Goal: Task Accomplishment & Management: Use online tool/utility

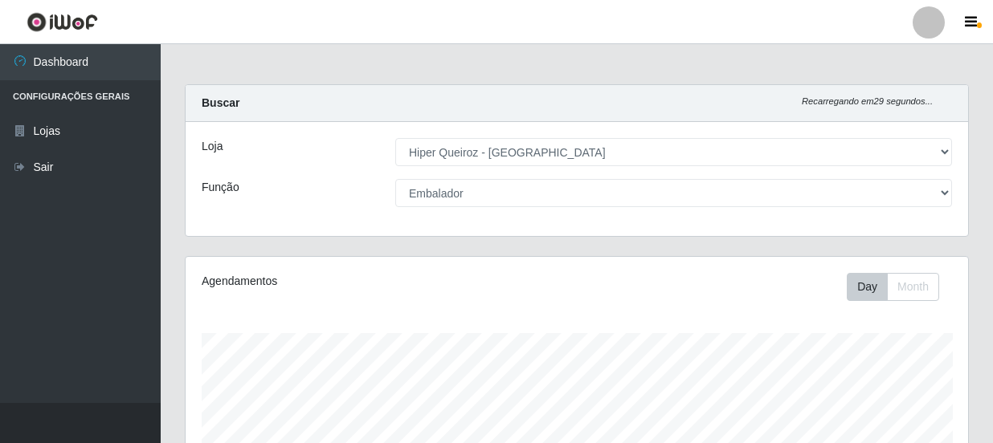
select select "513"
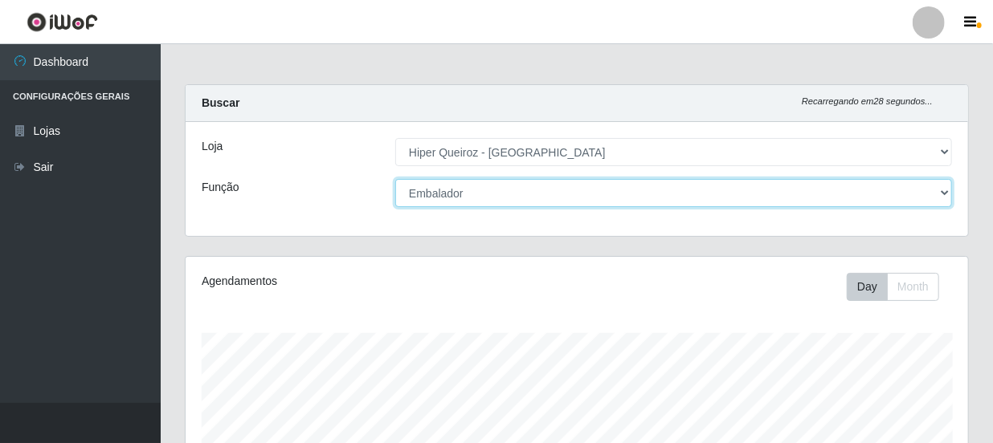
click at [509, 205] on select "[Selecione...] Embalador Embalador + Embalador ++ Operador de Caixa Operador de…" at bounding box center [673, 193] width 557 height 28
select select "22"
click at [395, 179] on select "[Selecione...] Embalador Embalador + Embalador ++ Operador de Caixa Operador de…" at bounding box center [673, 193] width 557 height 28
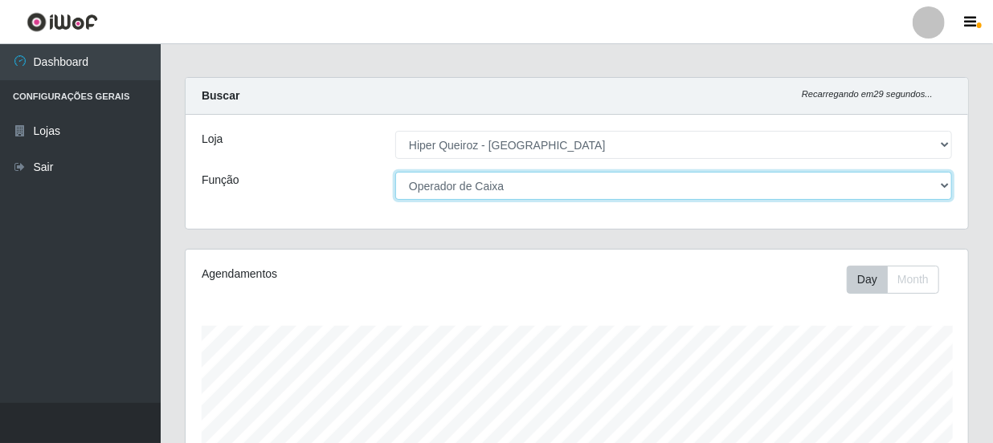
scroll to position [0, 0]
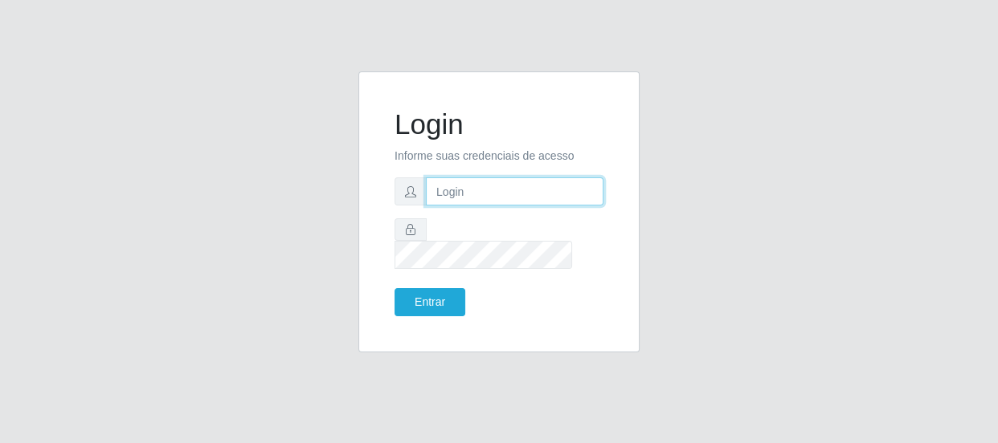
click at [451, 206] on input "text" at bounding box center [515, 192] width 178 height 28
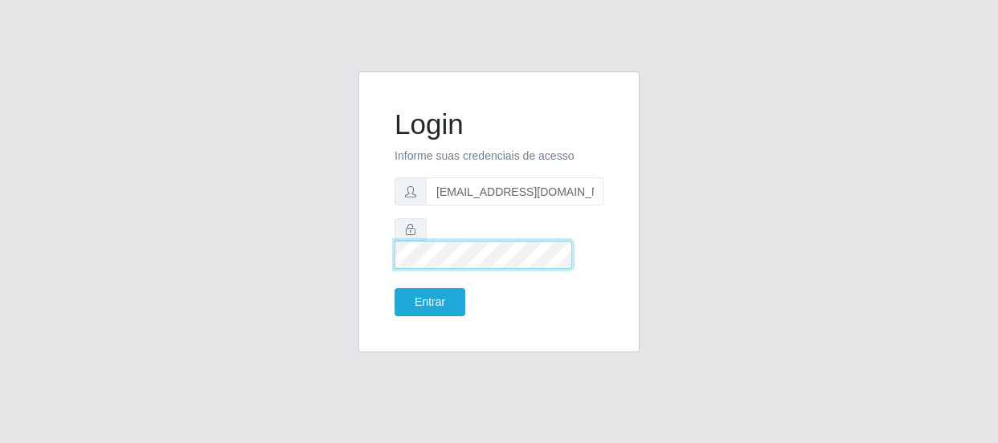
click at [394, 288] on button "Entrar" at bounding box center [429, 302] width 71 height 28
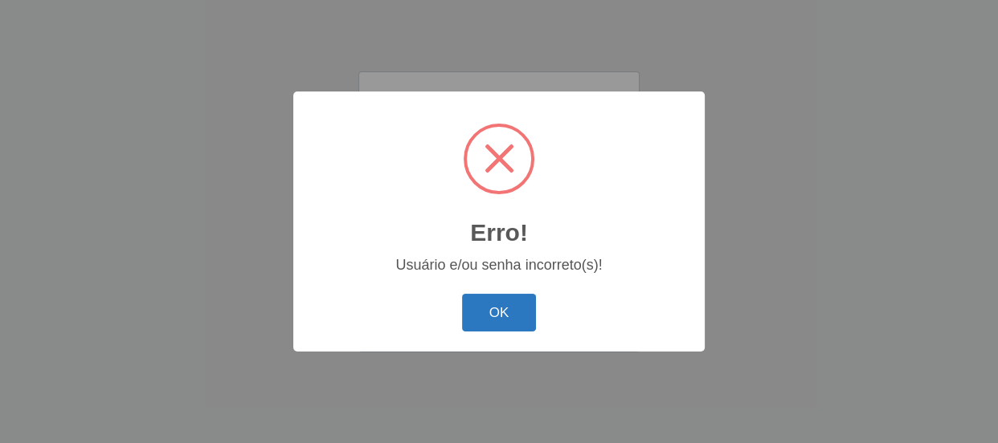
click at [503, 323] on button "OK" at bounding box center [499, 313] width 75 height 38
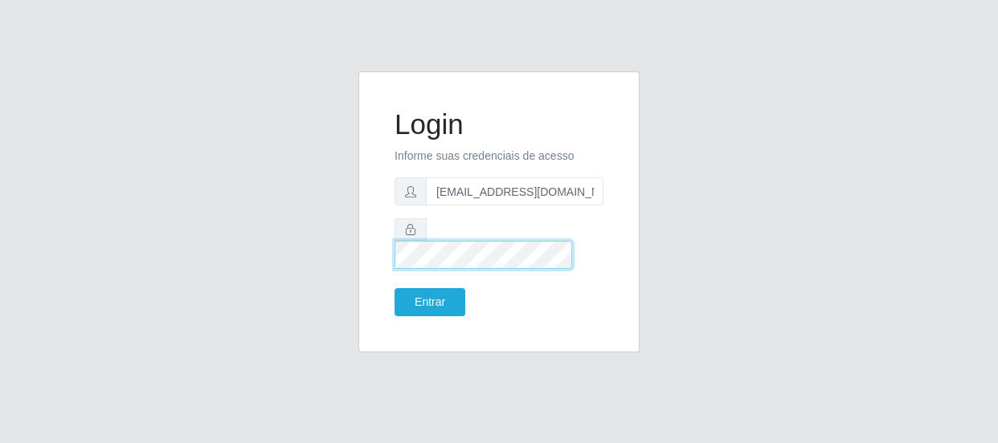
click at [394, 288] on button "Entrar" at bounding box center [429, 302] width 71 height 28
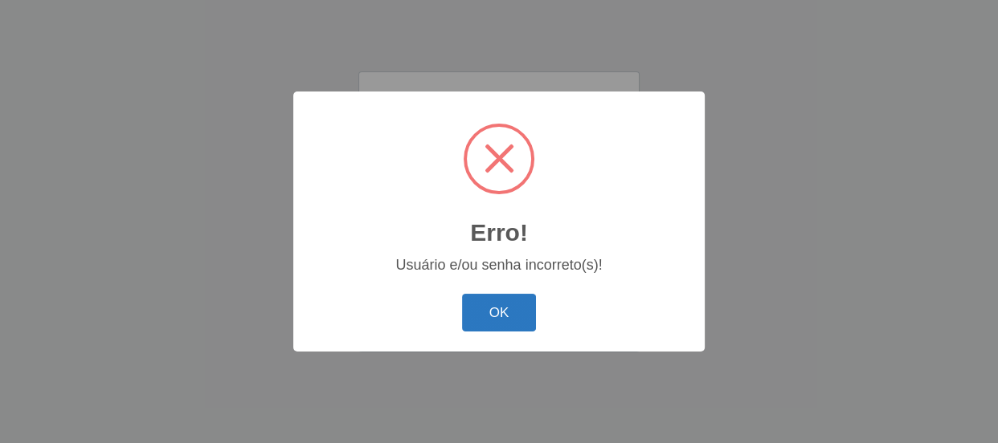
click at [499, 324] on button "OK" at bounding box center [499, 313] width 75 height 38
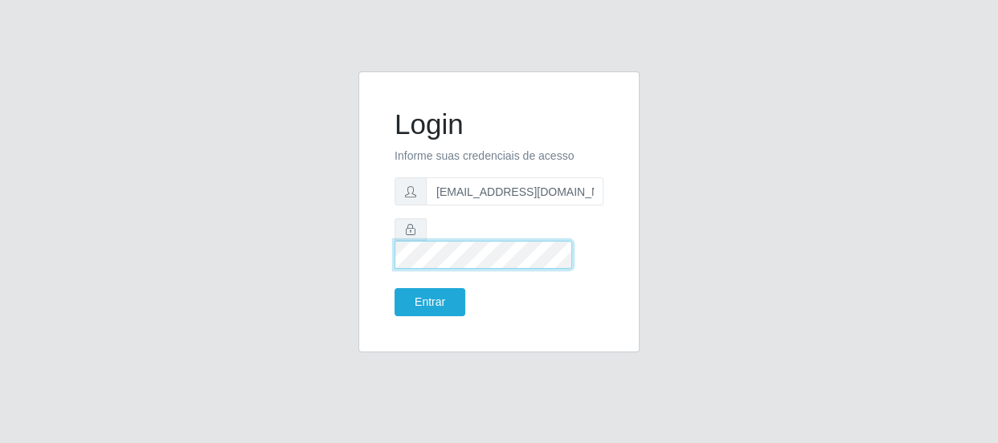
click at [406, 259] on form "Login Informe suas credenciais de acesso [EMAIL_ADDRESS][DOMAIN_NAME] Entrar" at bounding box center [498, 212] width 209 height 209
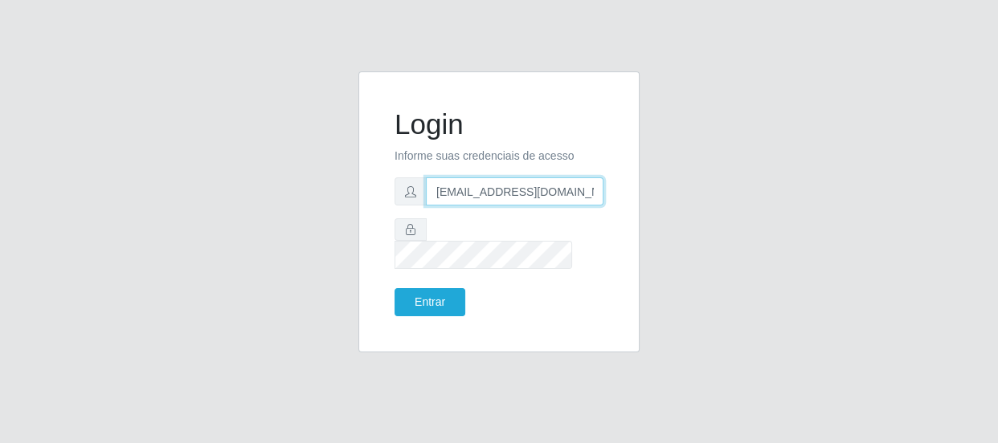
click at [518, 200] on input "[EMAIL_ADDRESS][DOMAIN_NAME]" at bounding box center [515, 192] width 178 height 28
type input "[EMAIL_ADDRESS][DOMAIN_NAME]"
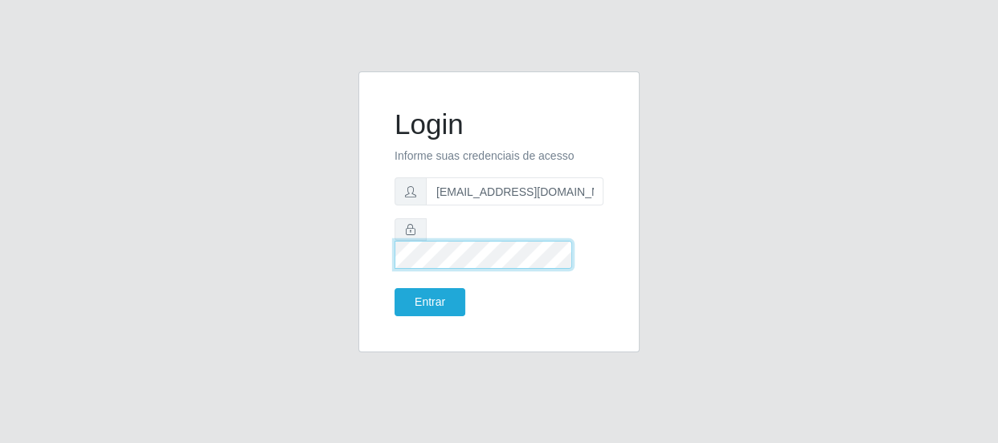
click at [560, 228] on form "Login Informe suas credenciais de acesso [EMAIL_ADDRESS][DOMAIN_NAME] Entrar" at bounding box center [498, 212] width 209 height 209
click at [394, 288] on button "Entrar" at bounding box center [429, 302] width 71 height 28
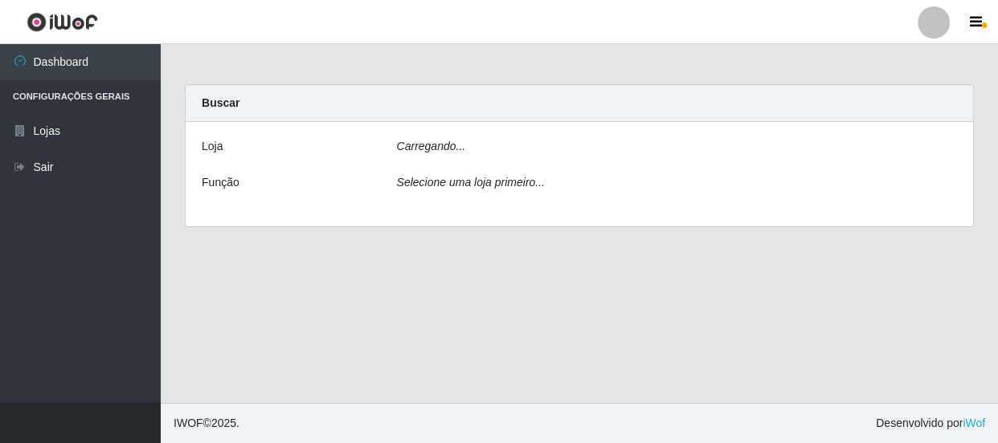
click at [459, 281] on main "Carregando... Buscar [PERSON_NAME]... Função Selecione uma loja primeiro..." at bounding box center [579, 223] width 837 height 359
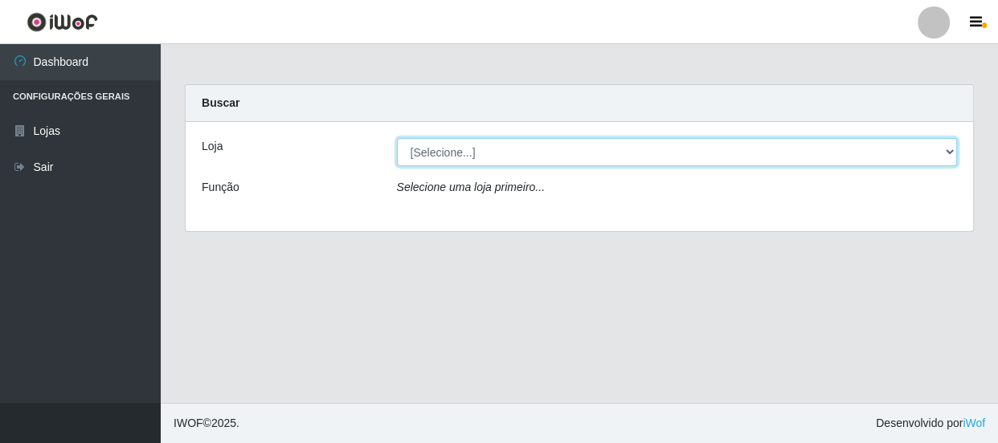
click at [947, 150] on select "[Selecione...] Hiper Queiroz - [GEOGRAPHIC_DATA]" at bounding box center [677, 152] width 561 height 28
select select "513"
click at [397, 138] on select "[Selecione...] Hiper Queiroz - [GEOGRAPHIC_DATA]" at bounding box center [677, 152] width 561 height 28
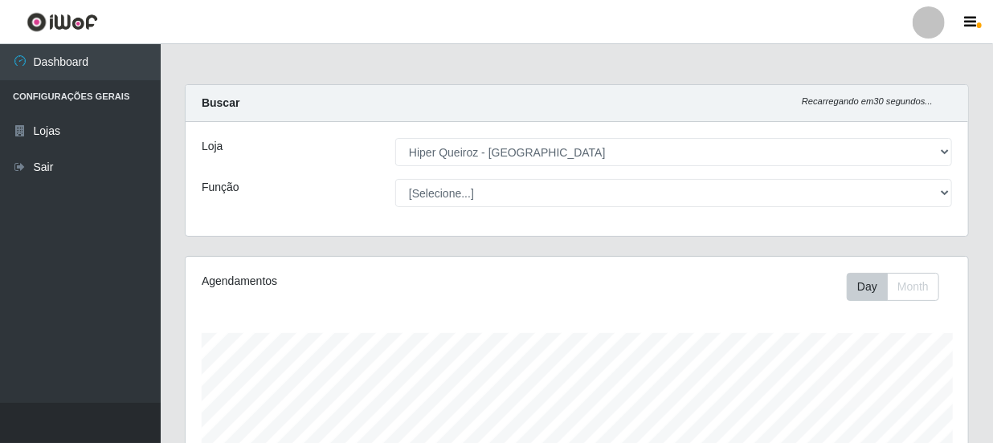
scroll to position [333, 782]
click at [395, 179] on select "[Selecione...] Embalador Embalador + Embalador ++ Operador de Caixa Operador de…" at bounding box center [673, 193] width 557 height 28
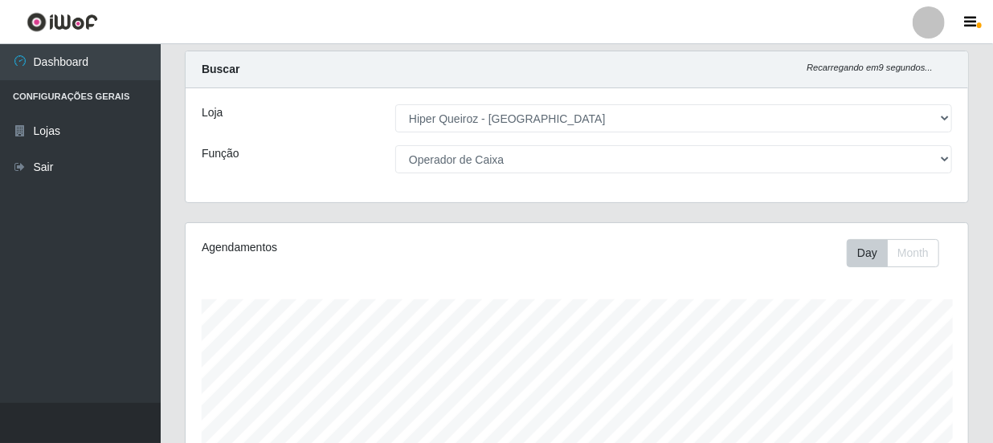
scroll to position [0, 0]
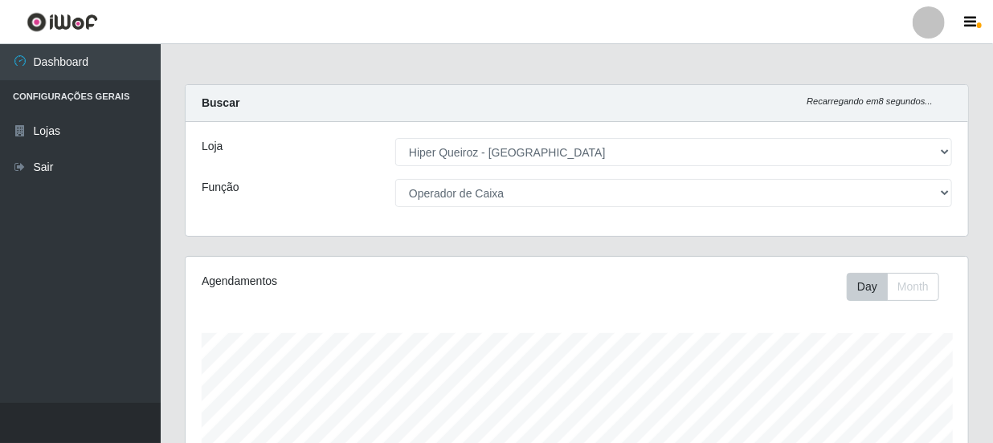
click at [516, 200] on select "[Selecione...] Embalador Embalador + Embalador ++ Operador de Caixa Operador de…" at bounding box center [673, 193] width 557 height 28
click at [395, 179] on select "[Selecione...] Embalador Embalador + Embalador ++ Operador de Caixa Operador de…" at bounding box center [673, 193] width 557 height 28
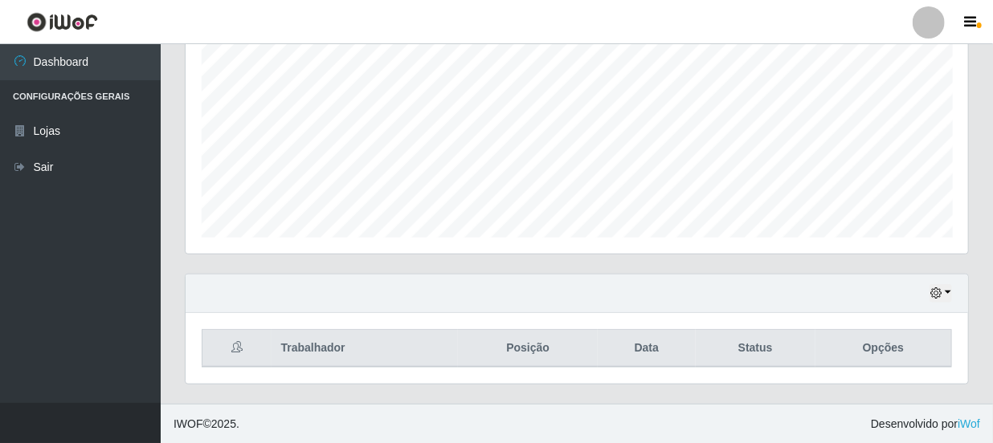
scroll to position [537, 0]
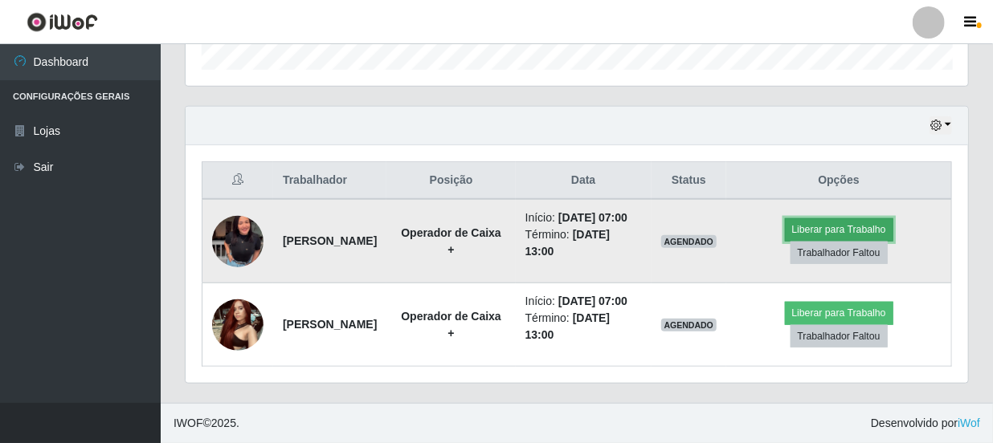
click at [876, 218] on button "Liberar para Trabalho" at bounding box center [839, 229] width 108 height 22
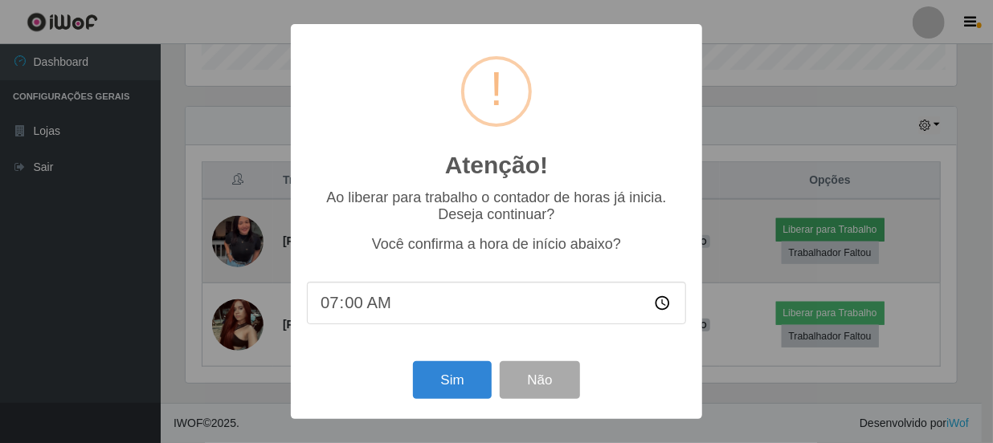
scroll to position [333, 775]
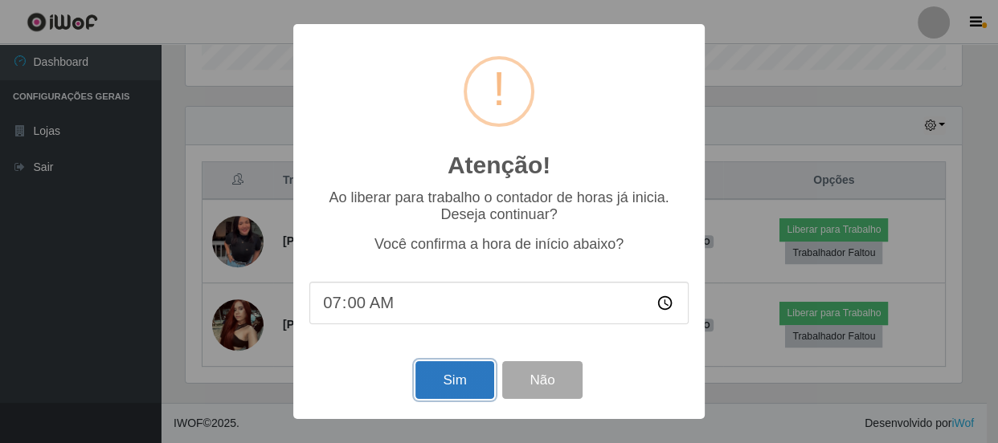
click at [465, 377] on button "Sim" at bounding box center [454, 380] width 78 height 38
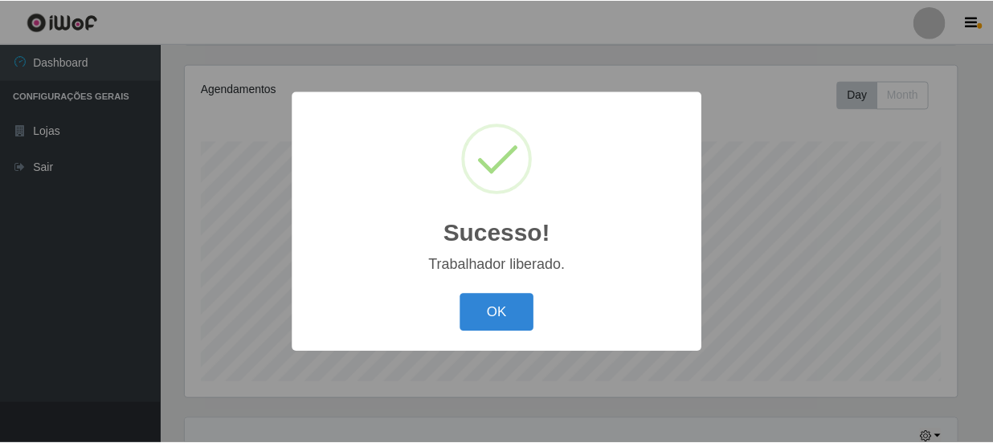
scroll to position [191, 0]
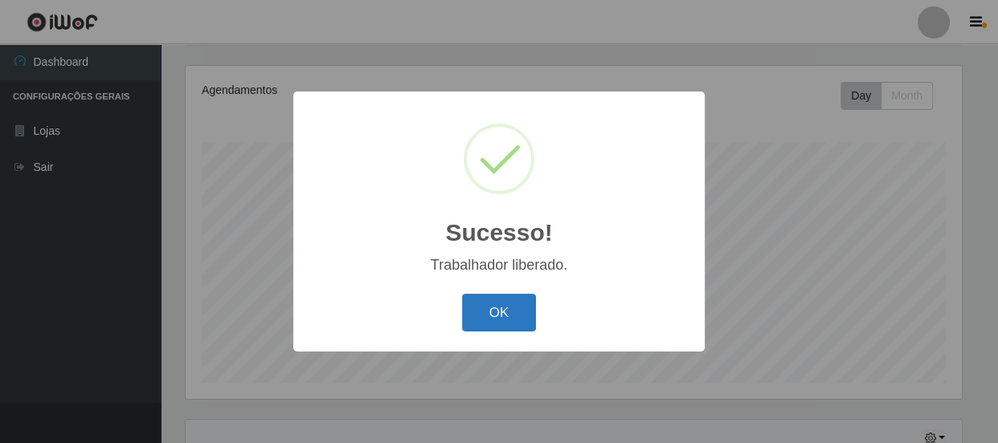
click at [517, 325] on button "OK" at bounding box center [499, 313] width 75 height 38
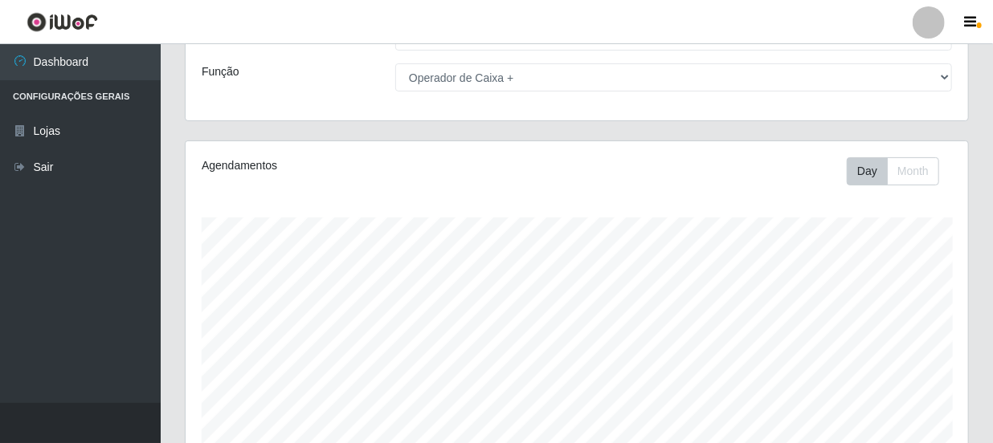
scroll to position [0, 0]
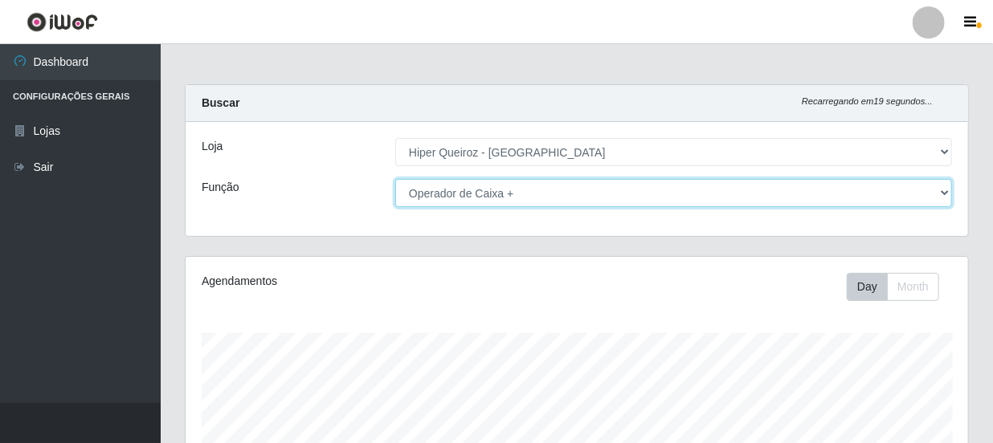
click at [536, 202] on select "[Selecione...] Embalador Embalador + Embalador ++ Operador de Caixa Operador de…" at bounding box center [673, 193] width 557 height 28
click at [395, 179] on select "[Selecione...] Embalador Embalador + Embalador ++ Operador de Caixa Operador de…" at bounding box center [673, 193] width 557 height 28
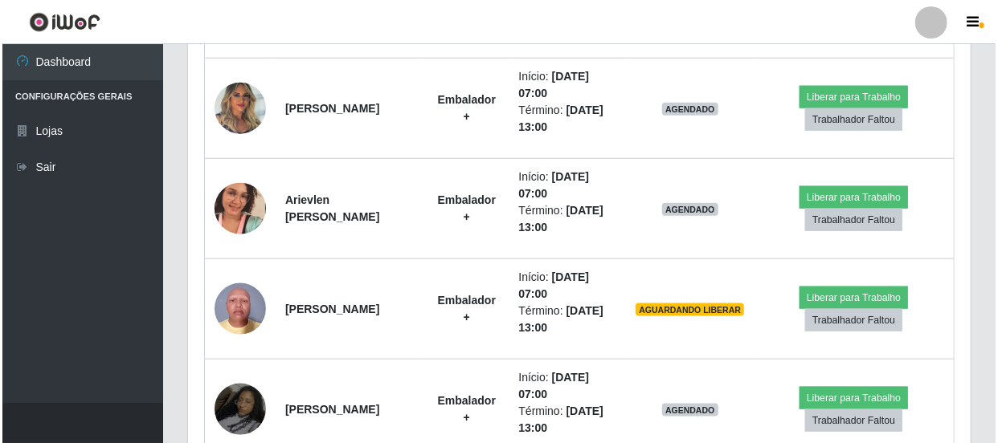
scroll to position [774, 0]
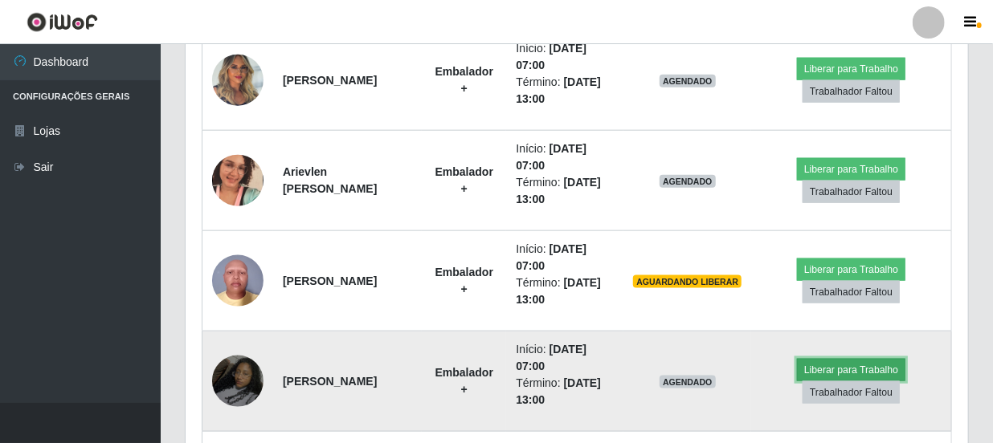
click at [850, 366] on button "Liberar para Trabalho" at bounding box center [851, 370] width 108 height 22
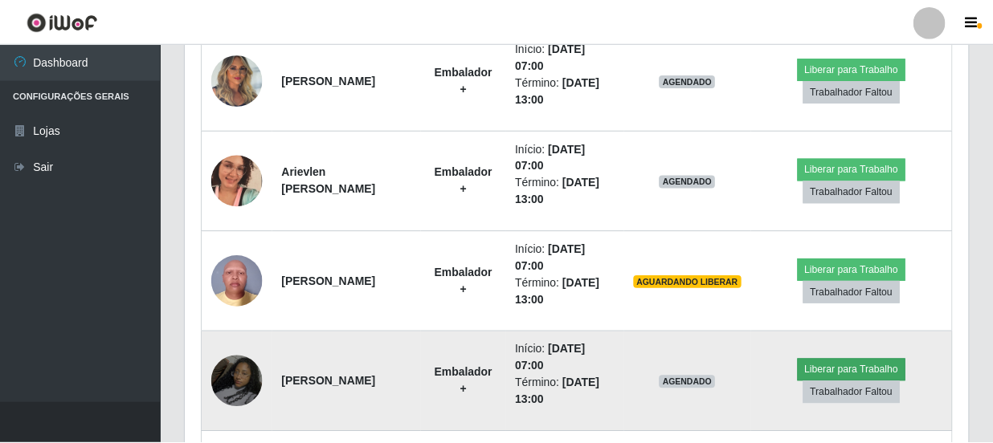
scroll to position [333, 775]
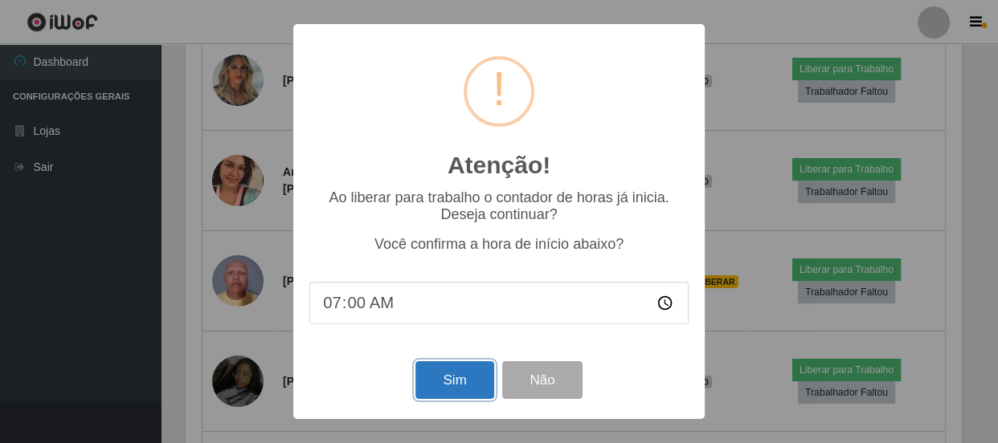
click at [484, 378] on button "Sim" at bounding box center [454, 380] width 78 height 38
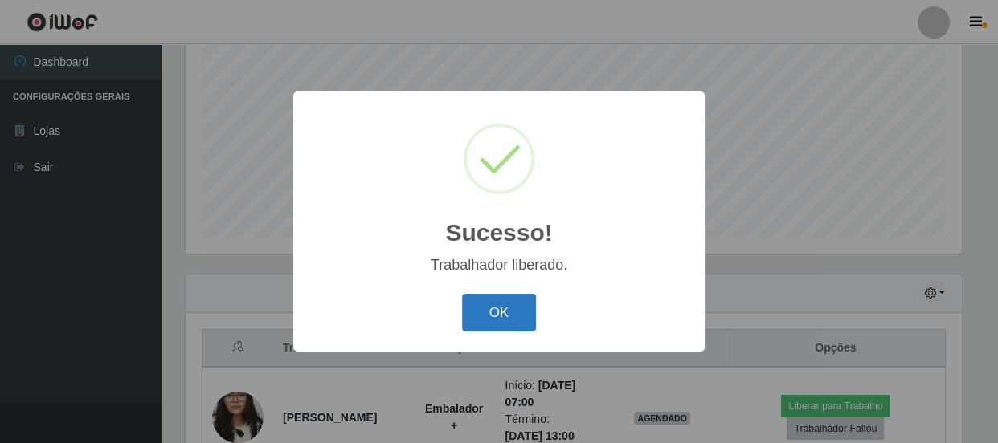
click at [488, 320] on button "OK" at bounding box center [499, 313] width 75 height 38
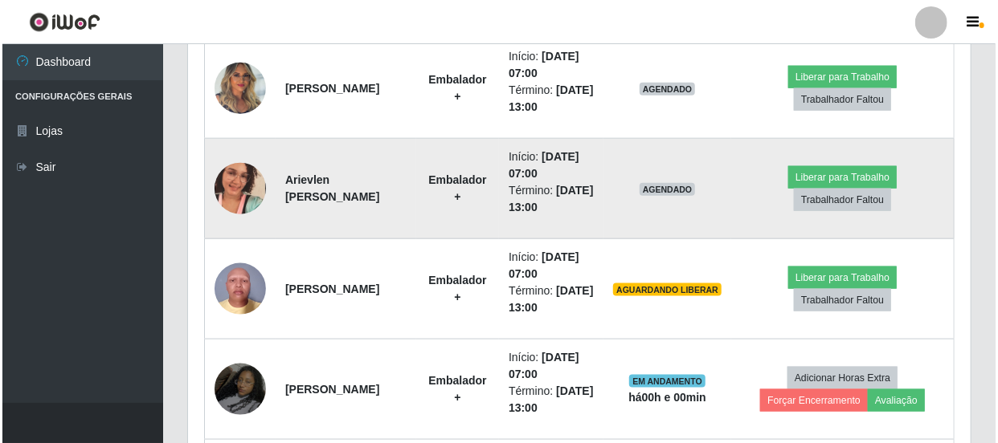
scroll to position [774, 0]
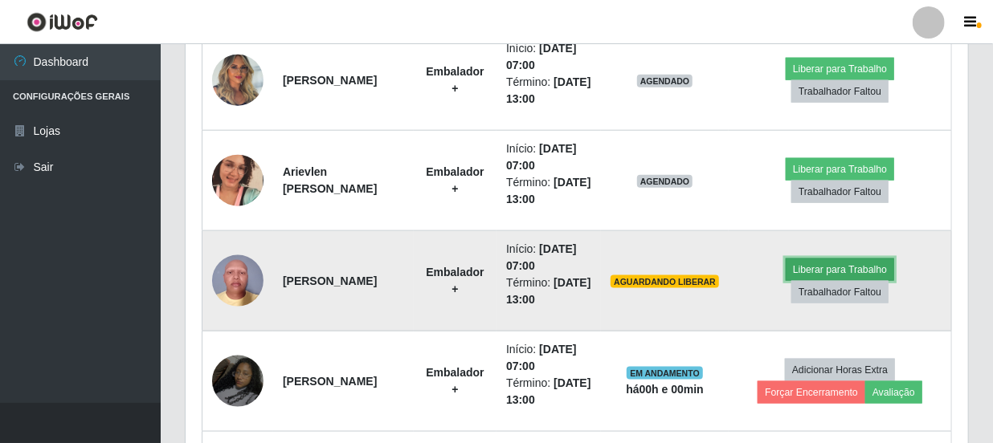
click at [860, 267] on button "Liberar para Trabalho" at bounding box center [840, 270] width 108 height 22
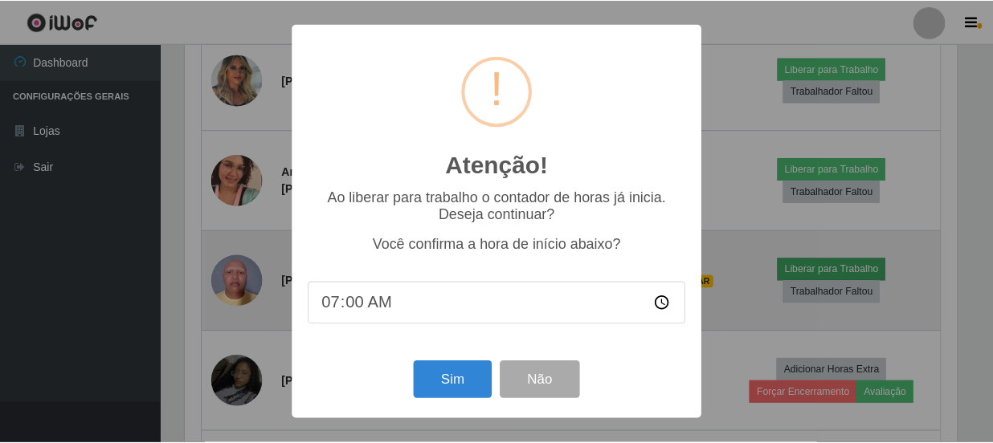
scroll to position [333, 775]
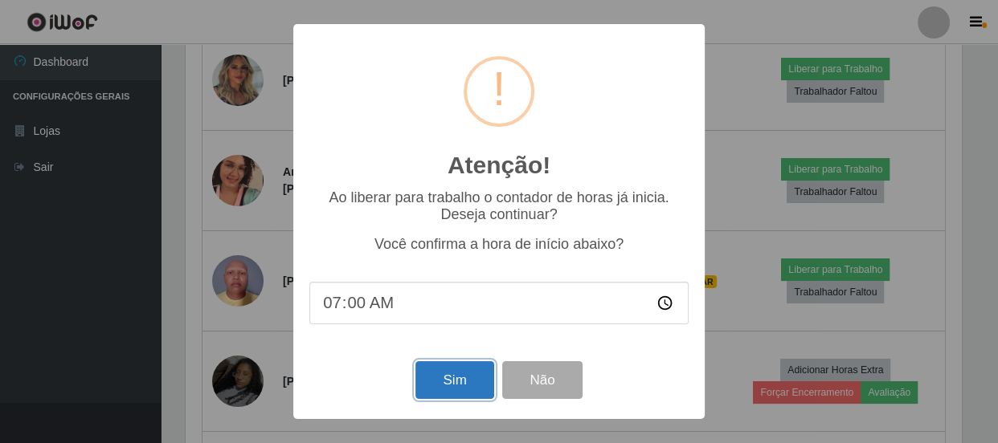
click at [479, 372] on button "Sim" at bounding box center [454, 380] width 78 height 38
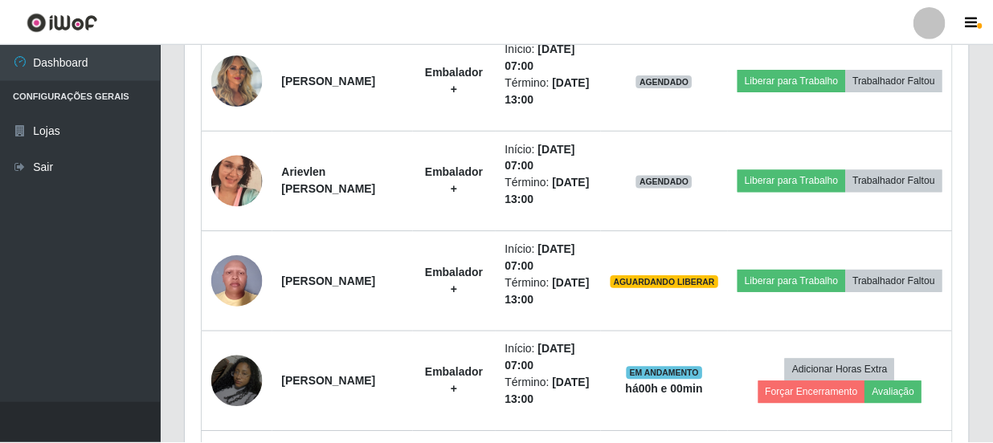
scroll to position [0, 0]
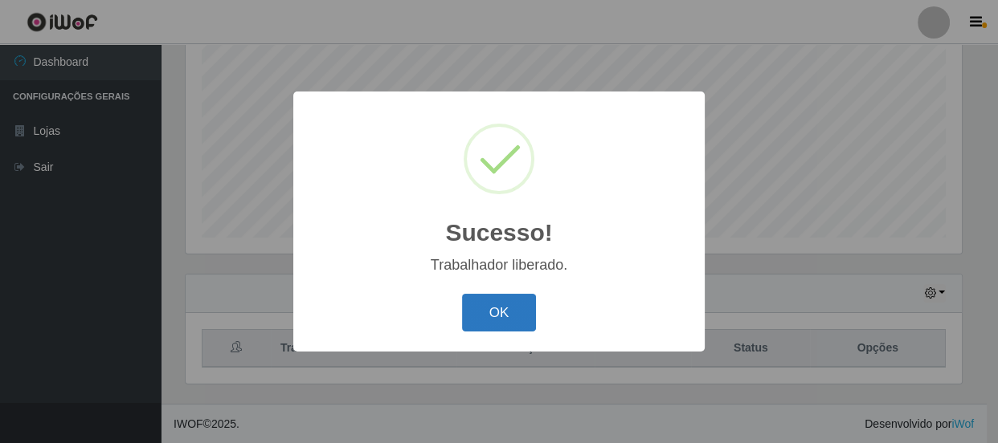
click at [509, 321] on button "OK" at bounding box center [499, 313] width 75 height 38
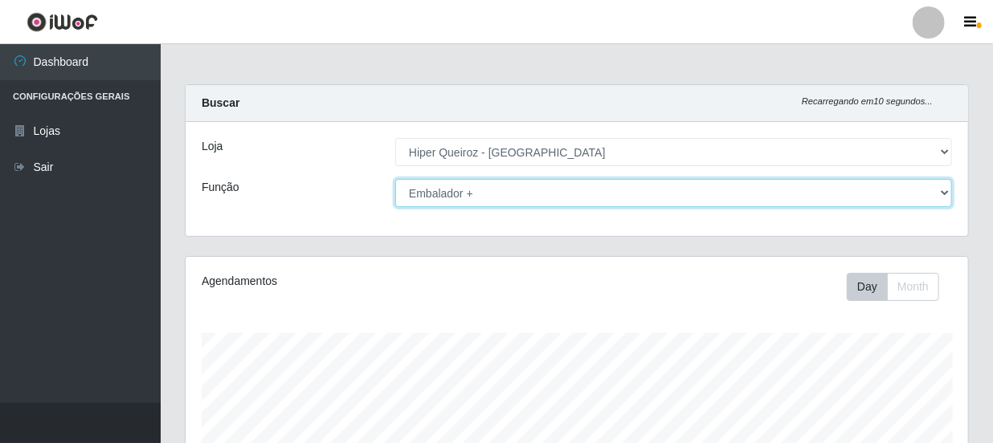
click at [470, 202] on select "[Selecione...] Embalador Embalador + Embalador ++ Operador de Caixa Operador de…" at bounding box center [673, 193] width 557 height 28
click at [395, 179] on select "[Selecione...] Embalador Embalador + Embalador ++ Operador de Caixa Operador de…" at bounding box center [673, 193] width 557 height 28
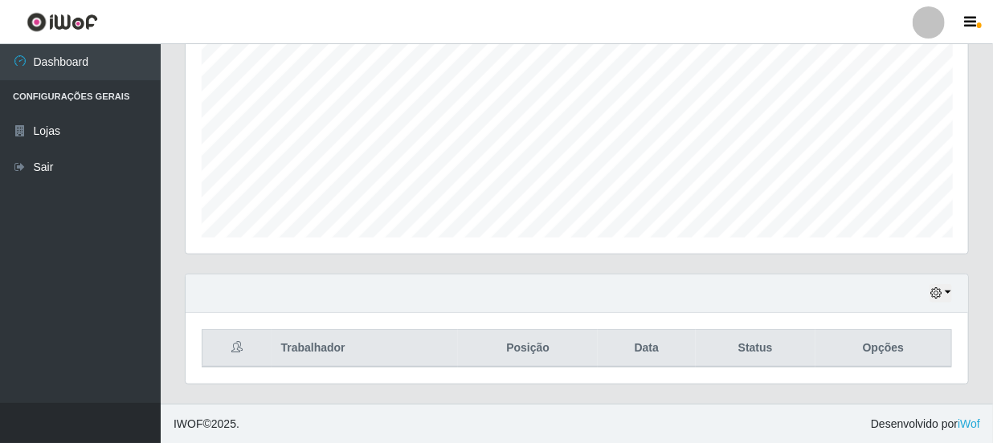
click at [227, 315] on div "Trabalhador Posição Data Status Opções" at bounding box center [577, 348] width 782 height 71
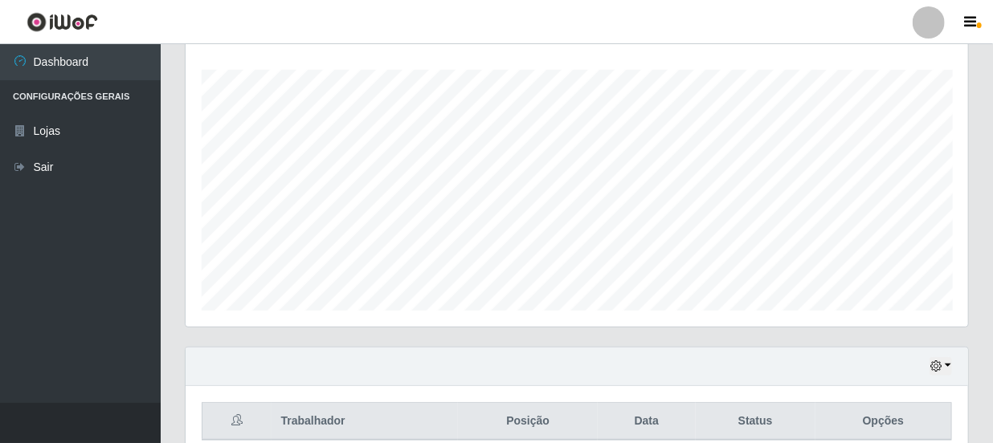
scroll to position [21, 0]
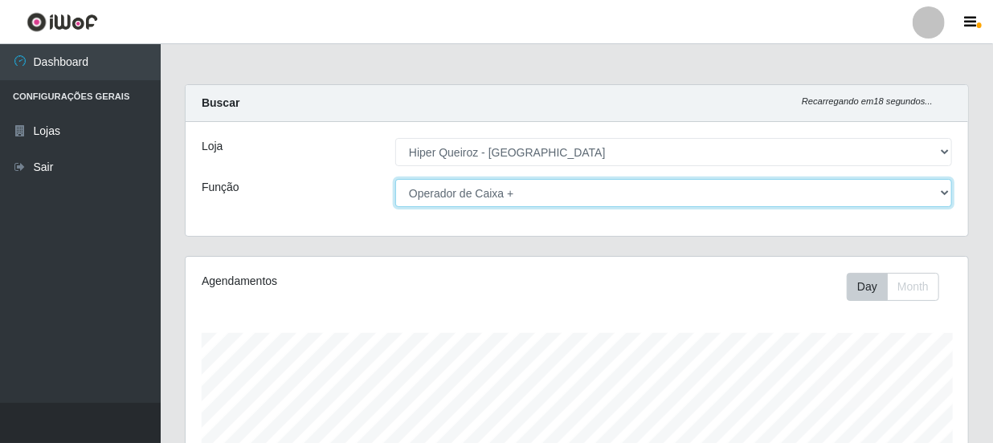
click at [626, 199] on select "[Selecione...] Embalador Embalador + Embalador ++ Operador de Caixa Operador de…" at bounding box center [673, 193] width 557 height 28
click at [395, 179] on select "[Selecione...] Embalador Embalador + Embalador ++ Operador de Caixa Operador de…" at bounding box center [673, 193] width 557 height 28
click at [575, 197] on select "[Selecione...] Embalador Embalador + Embalador ++ Operador de Caixa Operador de…" at bounding box center [673, 193] width 557 height 28
click at [395, 179] on select "[Selecione...] Embalador Embalador + Embalador ++ Operador de Caixa Operador de…" at bounding box center [673, 193] width 557 height 28
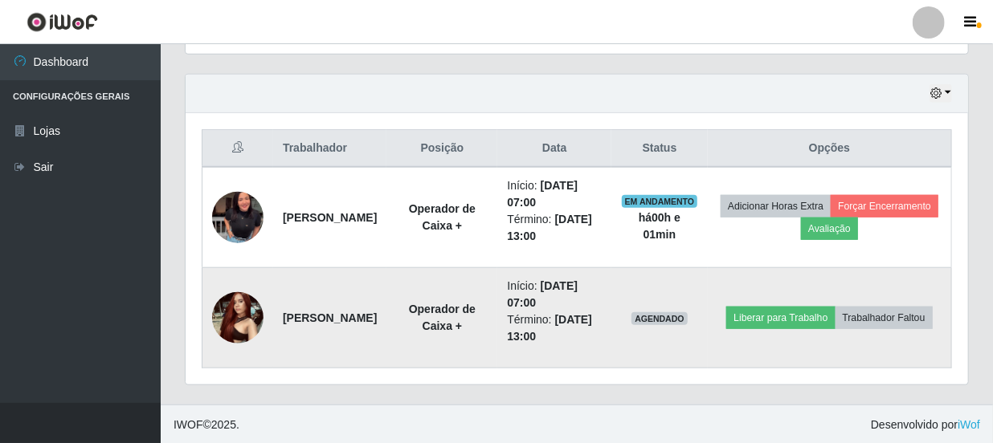
click at [259, 319] on img at bounding box center [237, 318] width 51 height 68
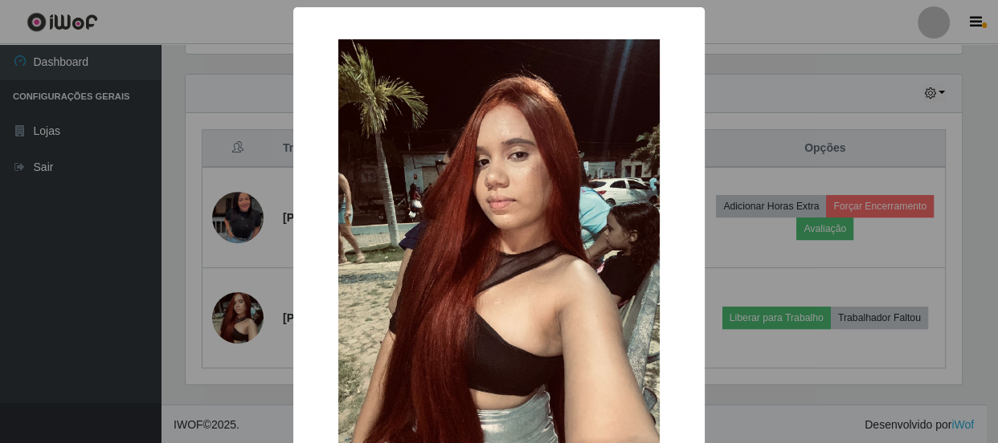
click at [250, 322] on div "× OK Cancel" at bounding box center [499, 221] width 998 height 443
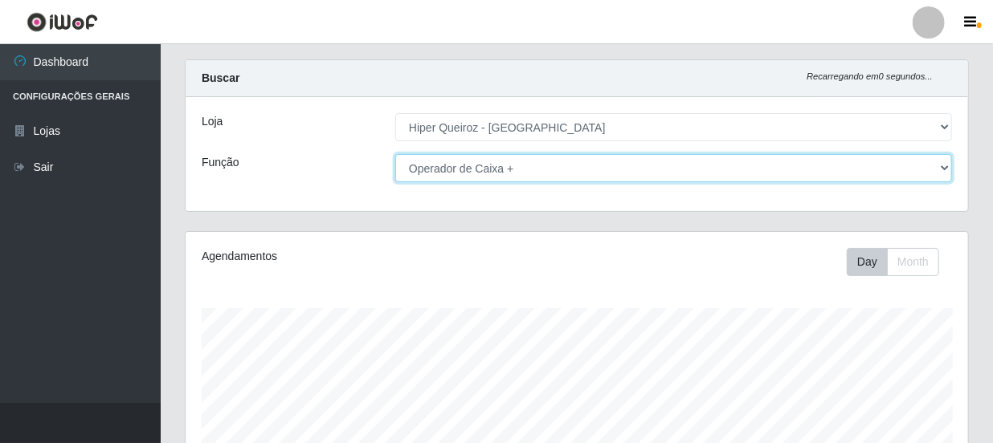
click at [476, 172] on select "[Selecione...] Embalador Embalador + Embalador ++ Operador de Caixa Operador de…" at bounding box center [673, 168] width 557 height 28
click at [395, 154] on select "[Selecione...] Embalador Embalador + Embalador ++ Operador de Caixa Operador de…" at bounding box center [673, 168] width 557 height 28
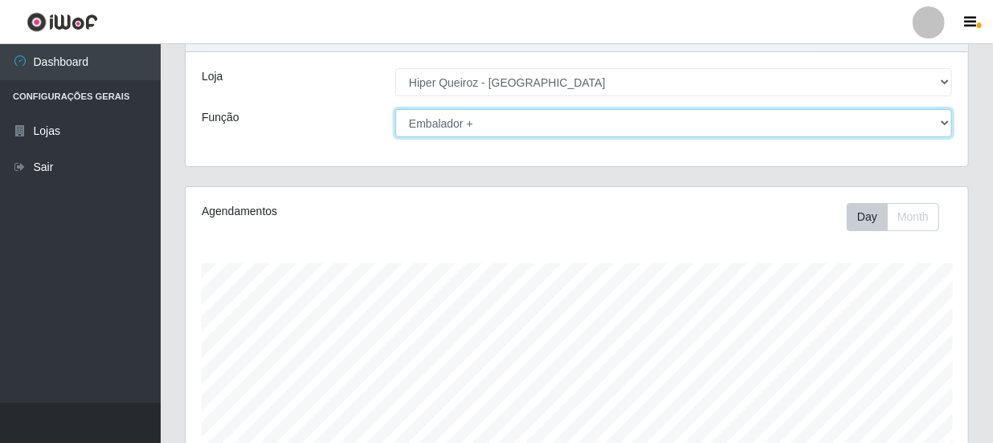
scroll to position [44, 0]
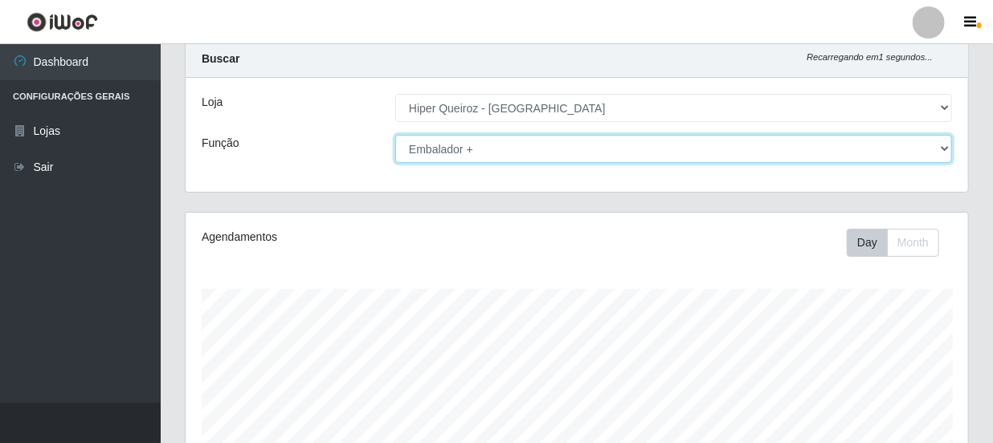
click at [688, 155] on select "[Selecione...] Embalador Embalador + Embalador ++ Operador de Caixa Operador de…" at bounding box center [673, 149] width 557 height 28
click at [395, 135] on select "[Selecione...] Embalador Embalador + Embalador ++ Operador de Caixa Operador de…" at bounding box center [673, 149] width 557 height 28
click at [682, 160] on select "[Selecione...] Embalador Embalador + Embalador ++ Operador de Caixa Operador de…" at bounding box center [673, 149] width 557 height 28
click at [395, 135] on select "[Selecione...] Embalador Embalador + Embalador ++ Operador de Caixa Operador de…" at bounding box center [673, 149] width 557 height 28
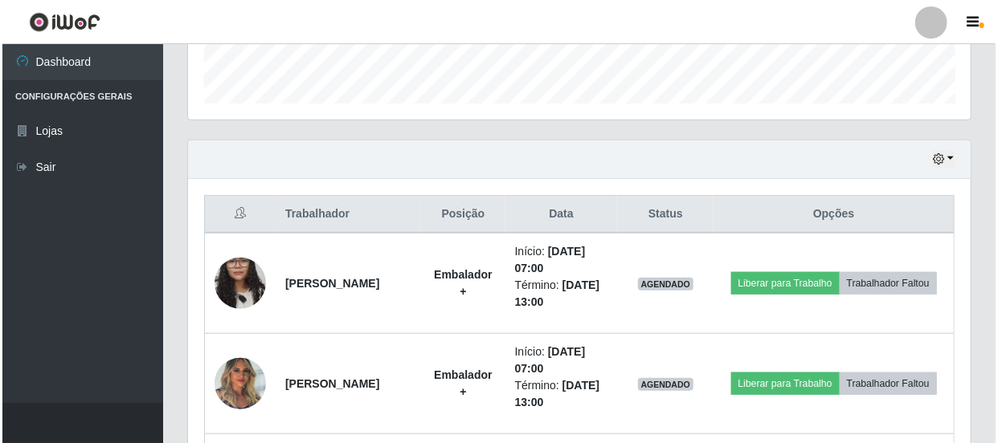
scroll to position [555, 0]
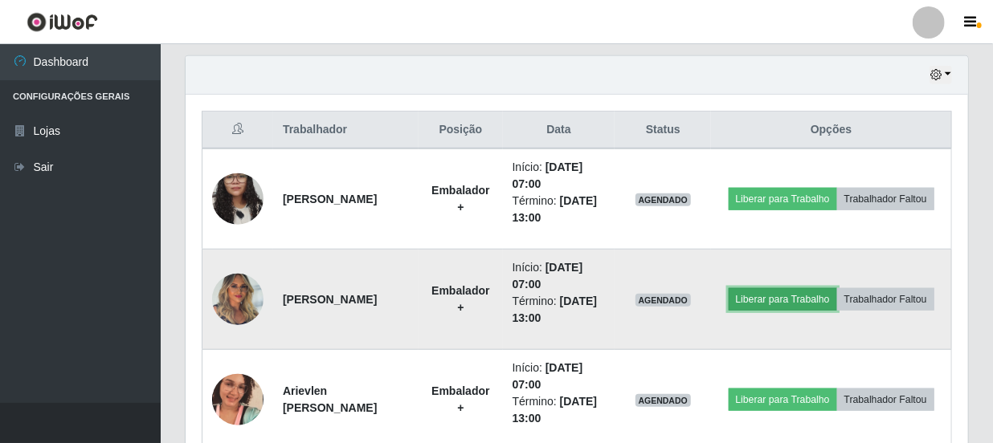
click at [820, 292] on button "Liberar para Trabalho" at bounding box center [783, 299] width 108 height 22
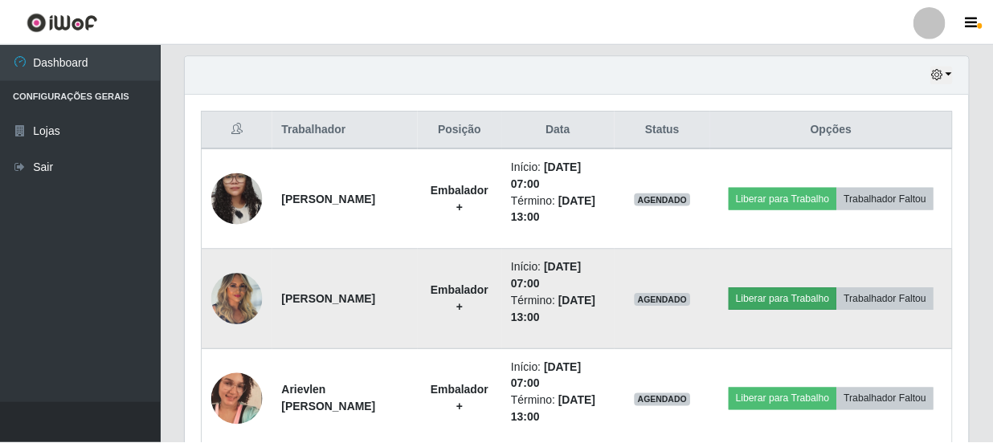
scroll to position [333, 775]
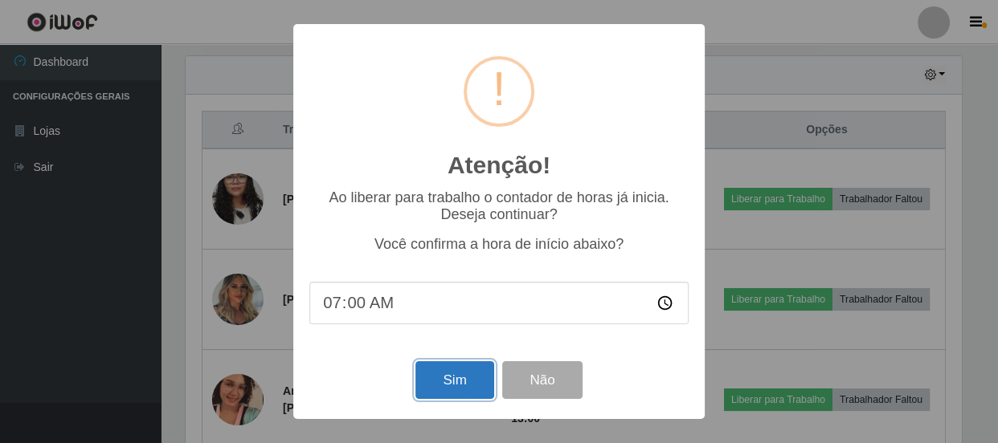
click at [469, 393] on button "Sim" at bounding box center [454, 380] width 78 height 38
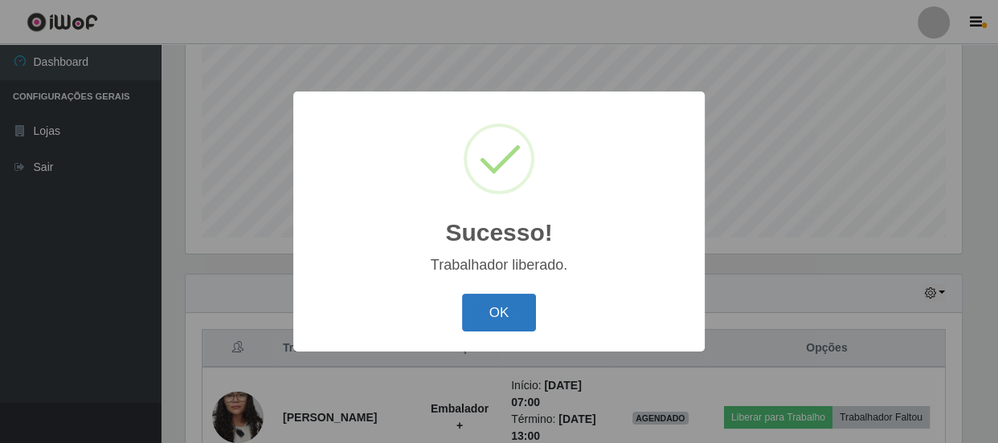
click at [504, 312] on button "OK" at bounding box center [499, 313] width 75 height 38
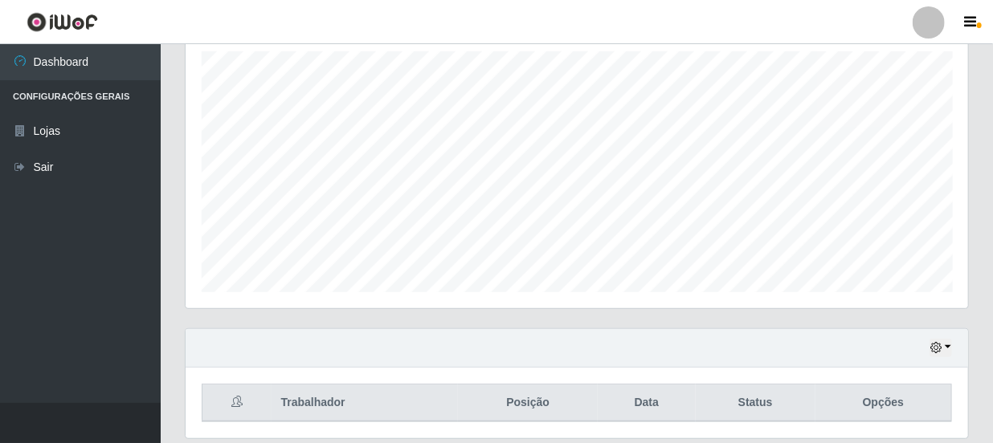
scroll to position [6, 0]
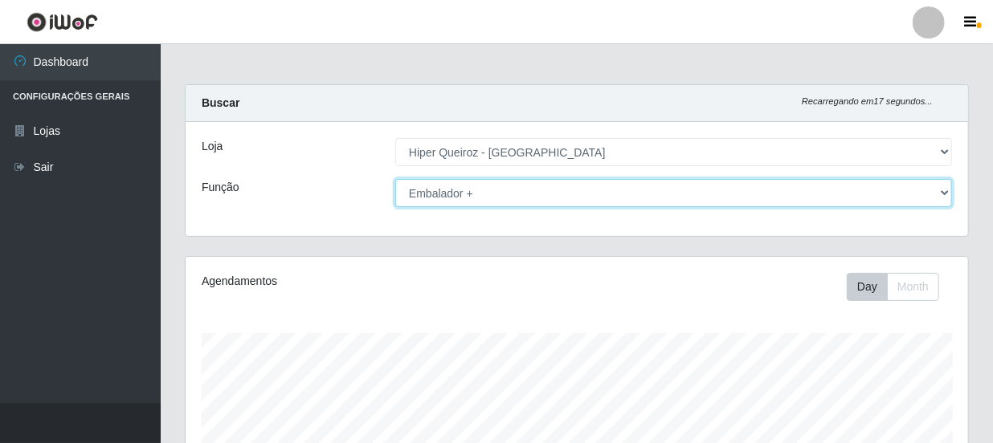
click at [610, 195] on select "[Selecione...] Embalador Embalador + Embalador ++ Operador de Caixa Operador de…" at bounding box center [673, 193] width 557 height 28
click at [395, 179] on select "[Selecione...] Embalador Embalador + Embalador ++ Operador de Caixa Operador de…" at bounding box center [673, 193] width 557 height 28
click at [598, 198] on select "[Selecione...] Embalador Embalador + Embalador ++ Operador de Caixa Operador de…" at bounding box center [673, 193] width 557 height 28
click at [395, 179] on select "[Selecione...] Embalador Embalador + Embalador ++ Operador de Caixa Operador de…" at bounding box center [673, 193] width 557 height 28
click at [574, 202] on select "[Selecione...] Embalador Embalador + Embalador ++ Operador de Caixa Operador de…" at bounding box center [673, 193] width 557 height 28
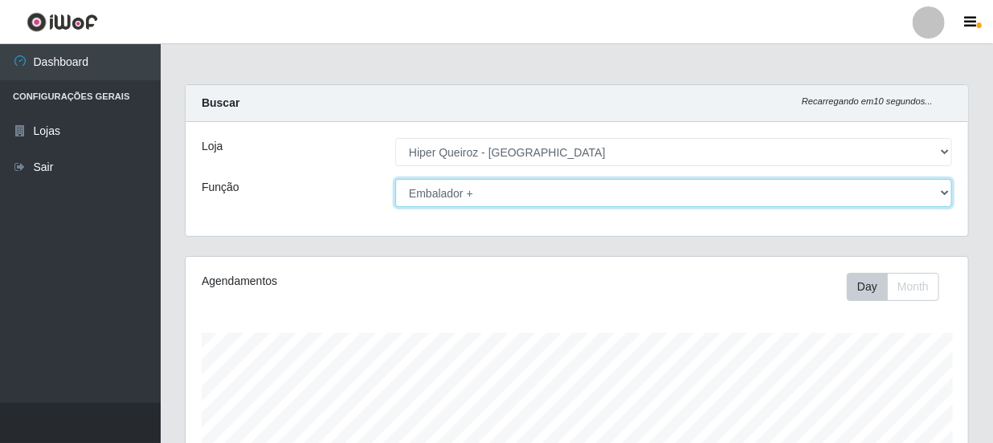
click at [395, 179] on select "[Selecione...] Embalador Embalador + Embalador ++ Operador de Caixa Operador de…" at bounding box center [673, 193] width 557 height 28
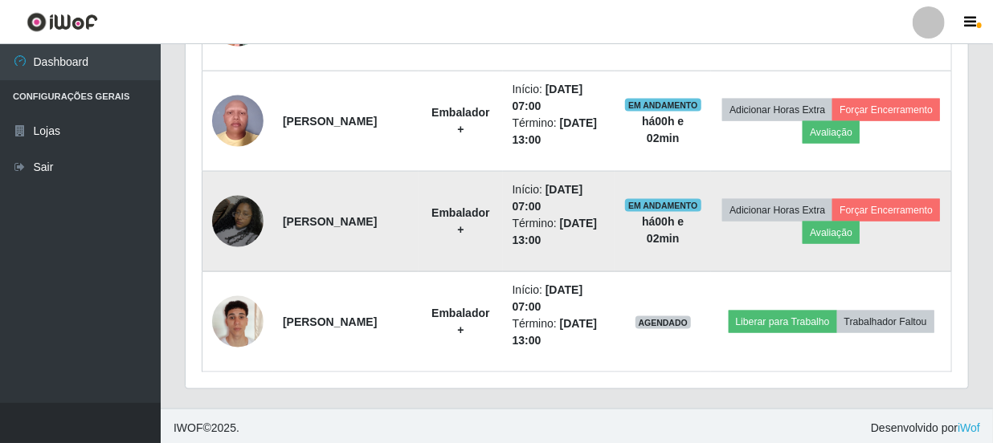
scroll to position [938, 0]
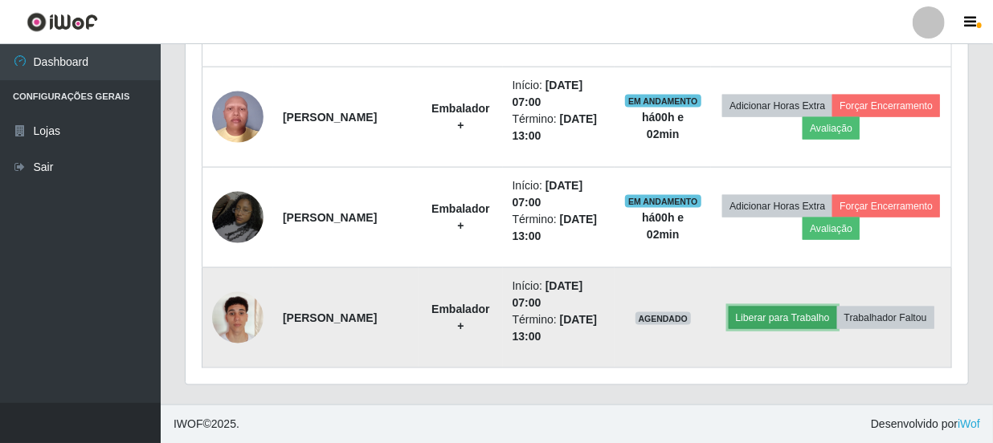
click at [808, 307] on button "Liberar para Trabalho" at bounding box center [783, 318] width 108 height 22
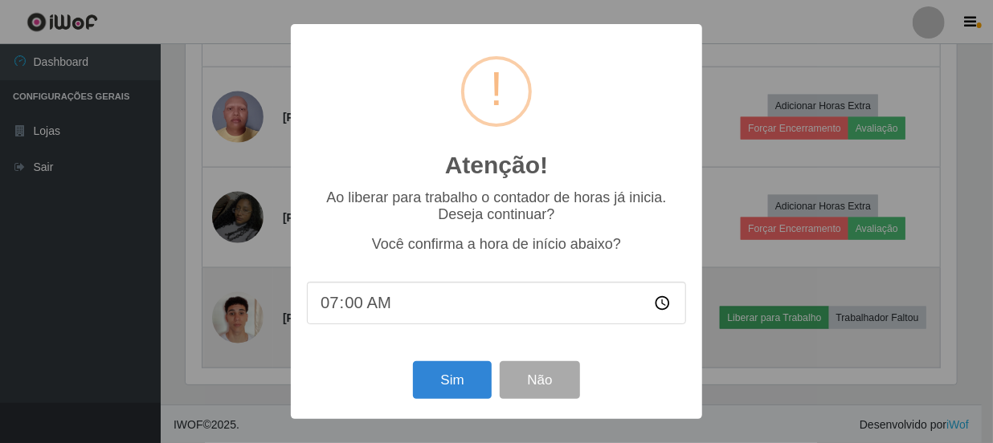
scroll to position [333, 775]
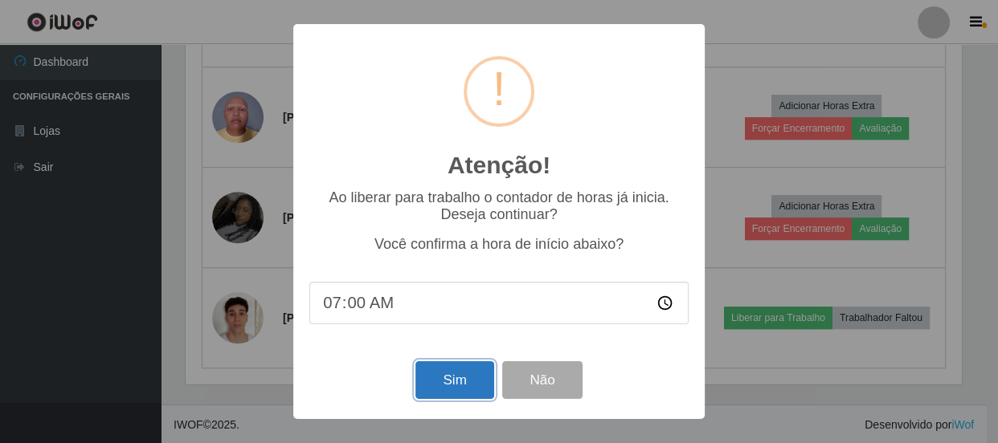
click at [458, 387] on button "Sim" at bounding box center [454, 380] width 78 height 38
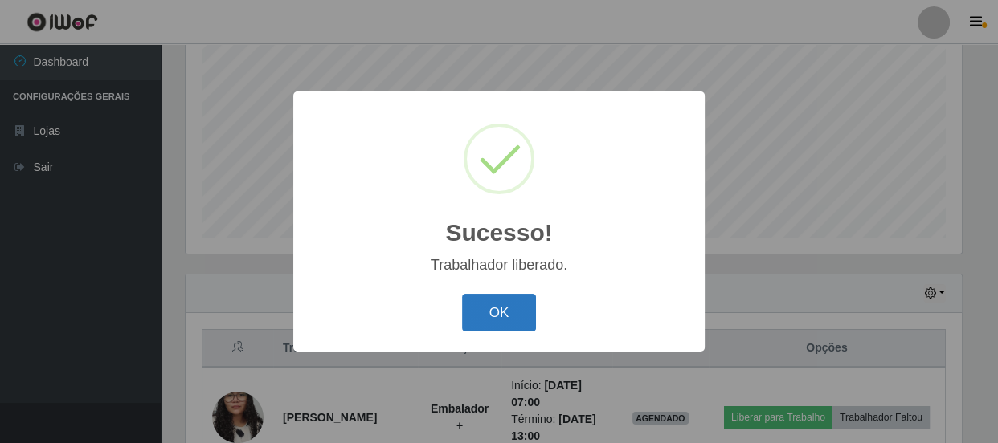
click at [488, 323] on button "OK" at bounding box center [499, 313] width 75 height 38
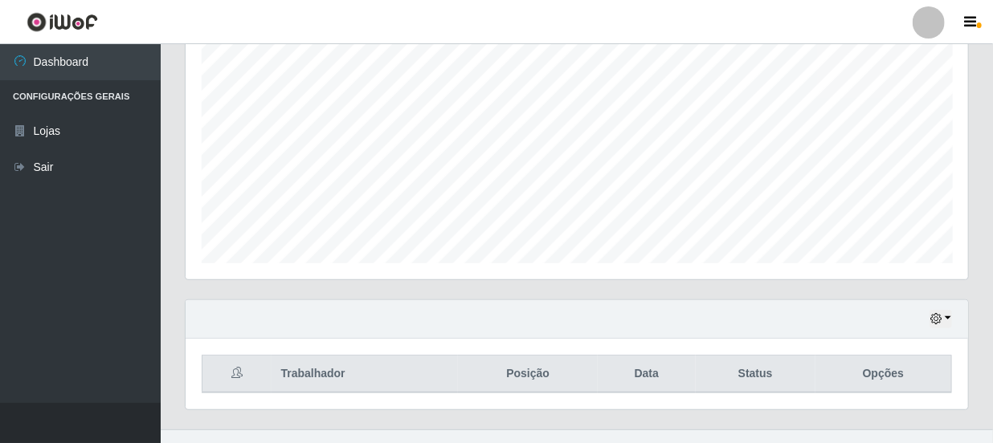
scroll to position [337, 0]
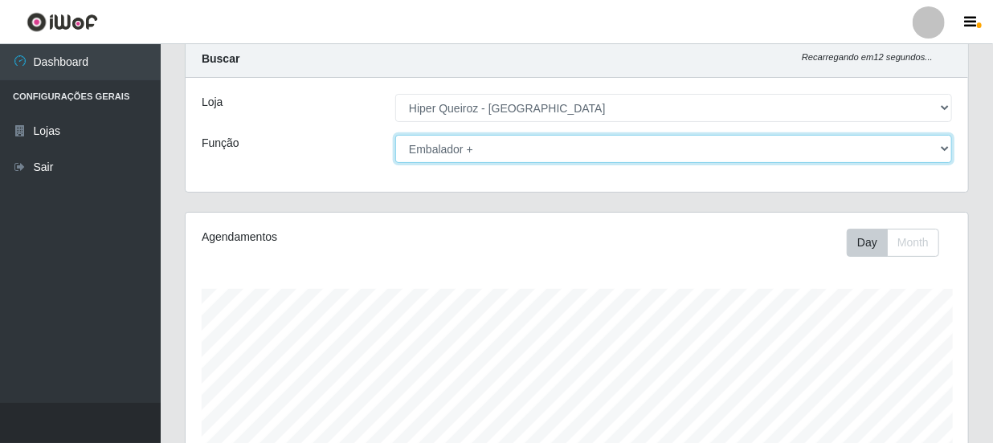
click at [574, 154] on select "[Selecione...] Embalador Embalador + Embalador ++ Operador de Caixa Operador de…" at bounding box center [673, 149] width 557 height 28
click at [395, 135] on select "[Selecione...] Embalador Embalador + Embalador ++ Operador de Caixa Operador de…" at bounding box center [673, 149] width 557 height 28
click at [573, 141] on select "[Selecione...] Embalador Embalador + Embalador ++ Operador de Caixa Operador de…" at bounding box center [673, 149] width 557 height 28
click at [395, 135] on select "[Selecione...] Embalador Embalador + Embalador ++ Operador de Caixa Operador de…" at bounding box center [673, 149] width 557 height 28
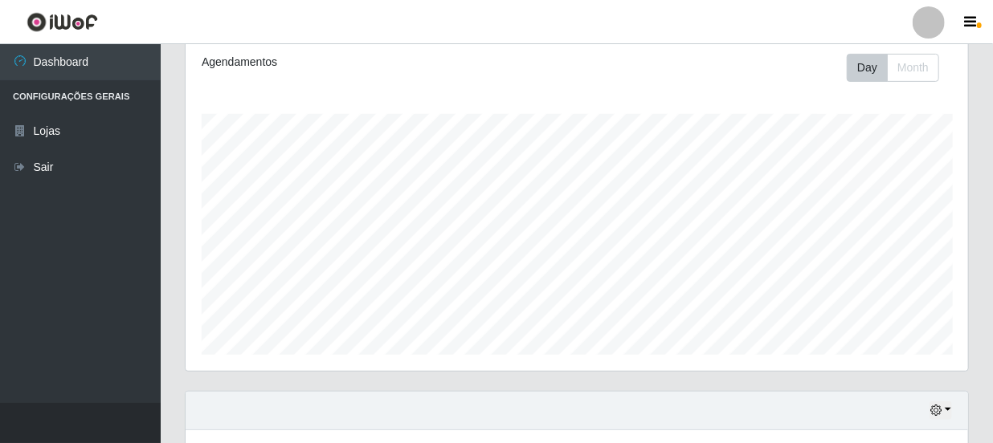
scroll to position [117, 0]
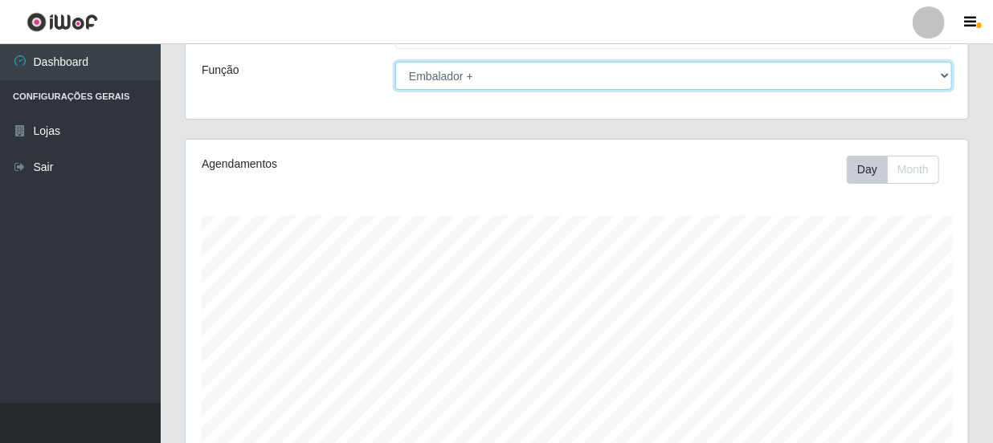
click at [676, 75] on select "[Selecione...] Embalador Embalador + Embalador ++ Operador de Caixa Operador de…" at bounding box center [673, 76] width 557 height 28
click at [395, 62] on select "[Selecione...] Embalador Embalador + Embalador ++ Operador de Caixa Operador de…" at bounding box center [673, 76] width 557 height 28
click at [648, 80] on select "[Selecione...] Embalador Embalador + Embalador ++ Operador de Caixa Operador de…" at bounding box center [673, 76] width 557 height 28
click at [395, 62] on select "[Selecione...] Embalador Embalador + Embalador ++ Operador de Caixa Operador de…" at bounding box center [673, 76] width 557 height 28
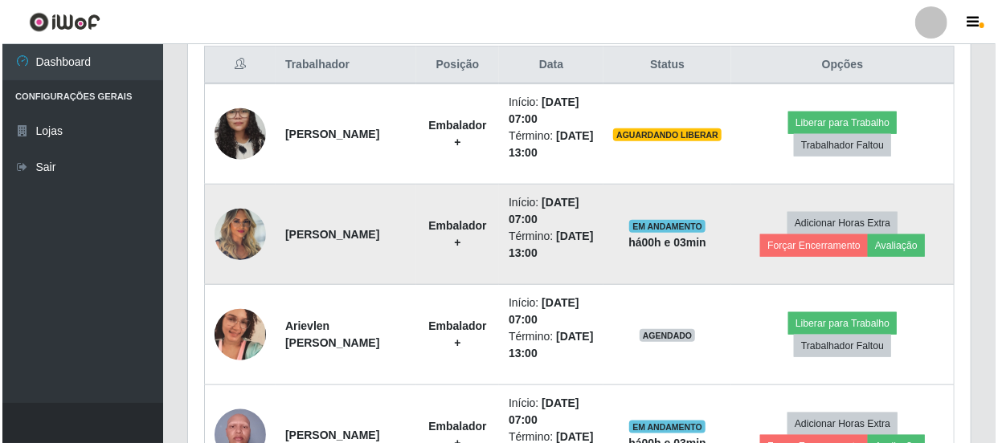
scroll to position [646, 0]
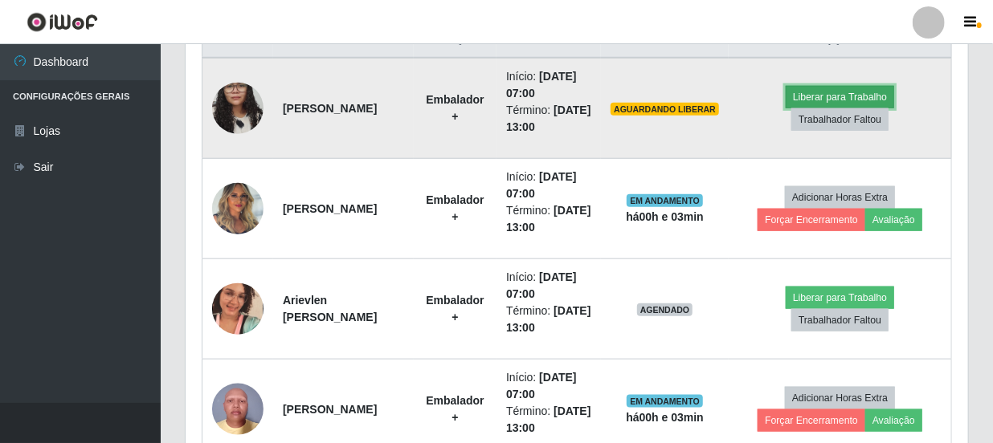
click at [820, 88] on button "Liberar para Trabalho" at bounding box center [840, 97] width 108 height 22
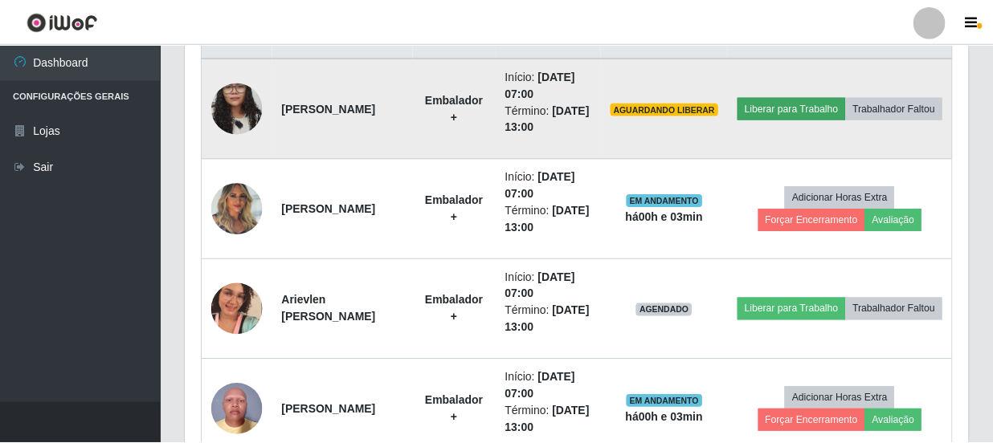
scroll to position [333, 775]
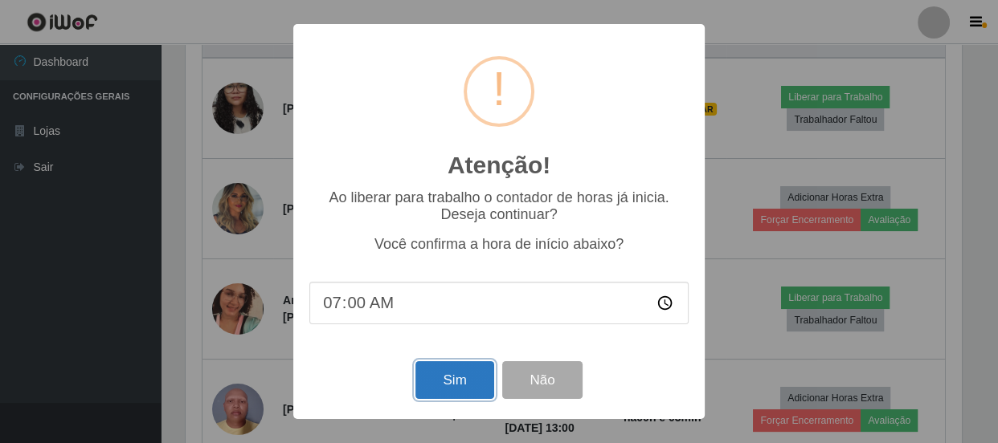
click at [483, 377] on button "Sim" at bounding box center [454, 380] width 78 height 38
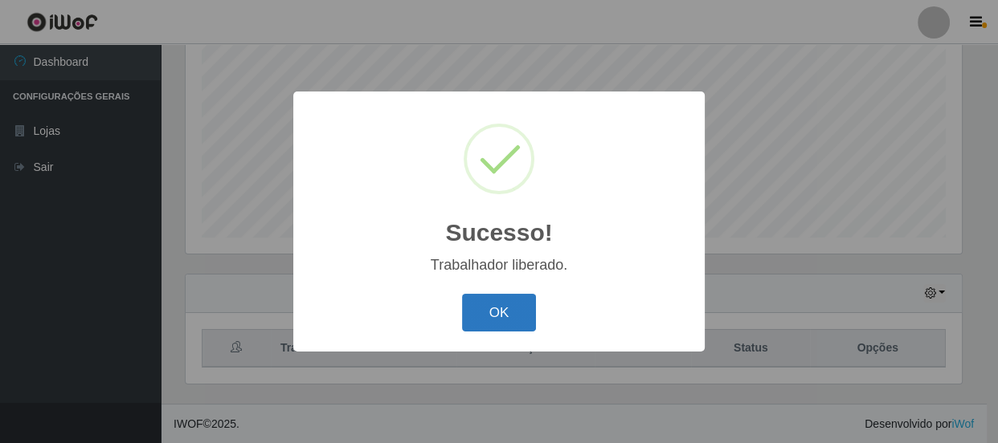
click at [514, 318] on button "OK" at bounding box center [499, 313] width 75 height 38
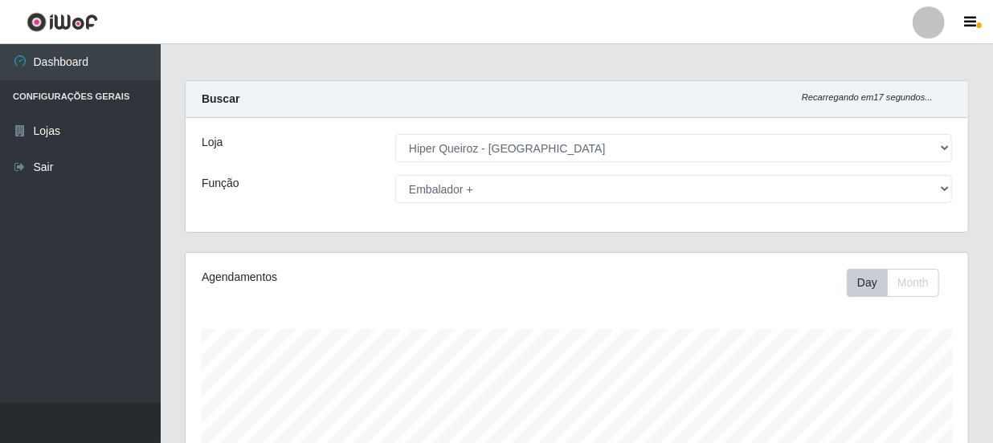
scroll to position [0, 0]
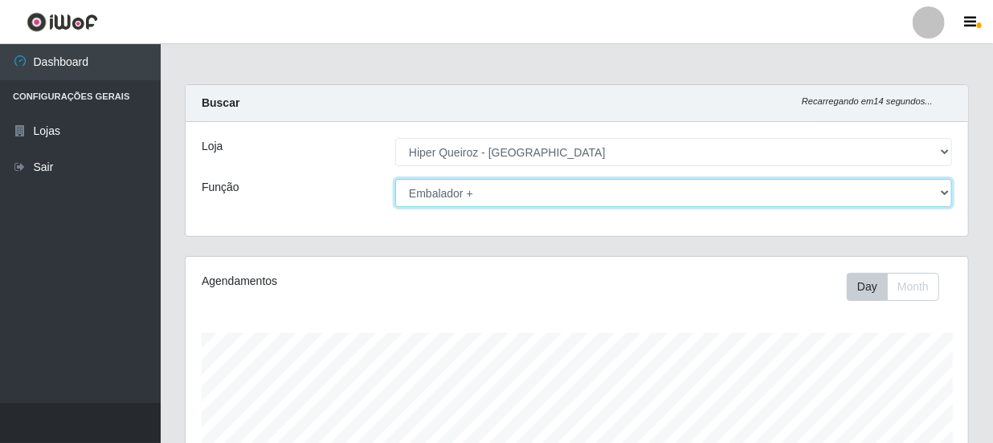
click at [513, 198] on select "[Selecione...] Embalador Embalador + Embalador ++ Operador de Caixa Operador de…" at bounding box center [673, 193] width 557 height 28
click at [395, 179] on select "[Selecione...] Embalador Embalador + Embalador ++ Operador de Caixa Operador de…" at bounding box center [673, 193] width 557 height 28
click at [496, 202] on select "[Selecione...] Embalador Embalador + Embalador ++ Operador de Caixa Operador de…" at bounding box center [673, 193] width 557 height 28
click at [395, 179] on select "[Selecione...] Embalador Embalador + Embalador ++ Operador de Caixa Operador de…" at bounding box center [673, 193] width 557 height 28
click at [668, 200] on select "[Selecione...] Embalador Embalador + Embalador ++ Operador de Caixa Operador de…" at bounding box center [673, 193] width 557 height 28
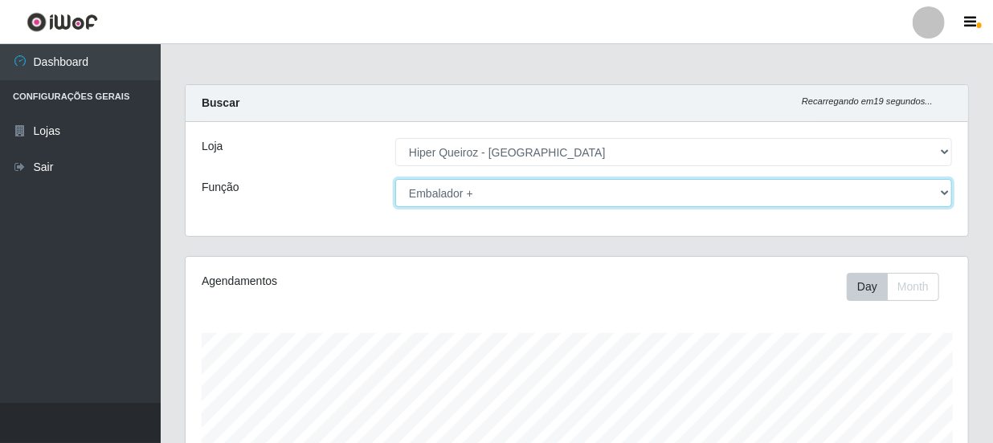
select select "72"
click at [395, 179] on select "[Selecione...] Embalador Embalador + Embalador ++ Operador de Caixa Operador de…" at bounding box center [673, 193] width 557 height 28
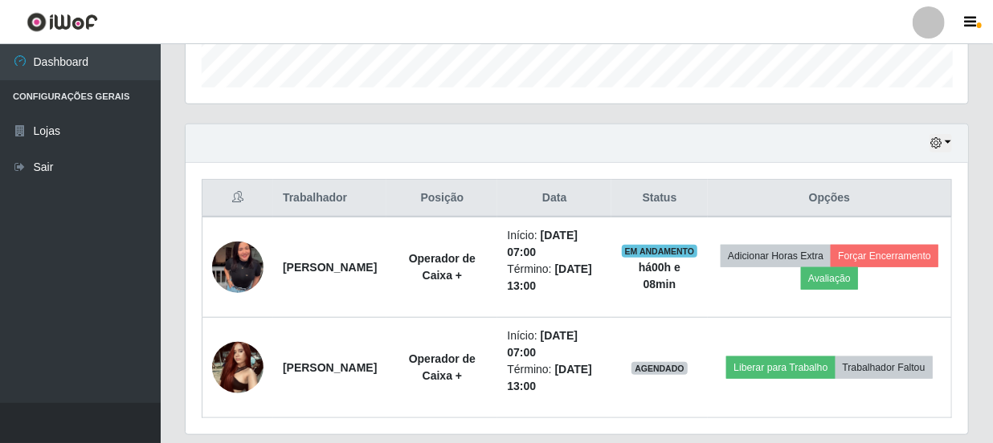
scroll to position [537, 0]
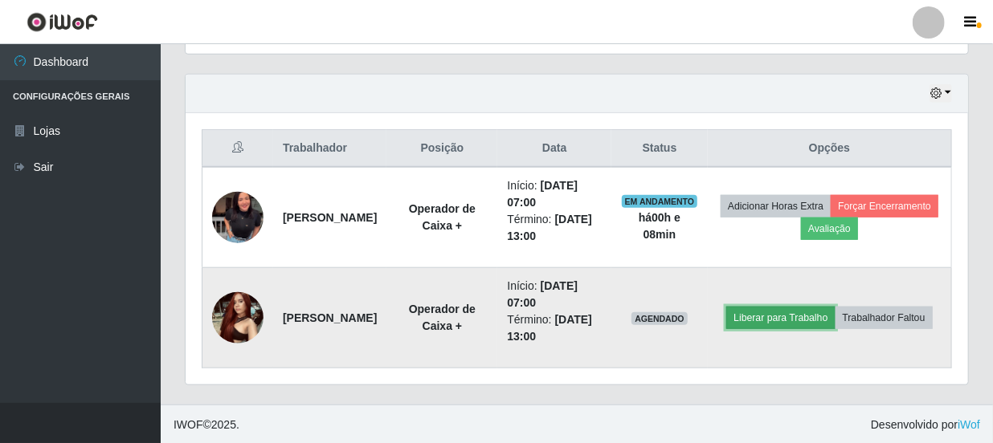
click at [835, 307] on button "Liberar para Trabalho" at bounding box center [780, 318] width 108 height 22
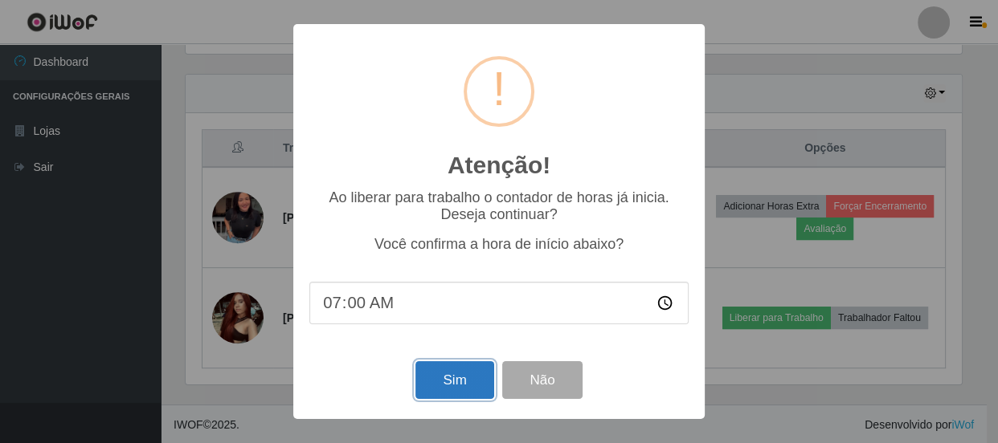
click at [450, 385] on button "Sim" at bounding box center [454, 380] width 78 height 38
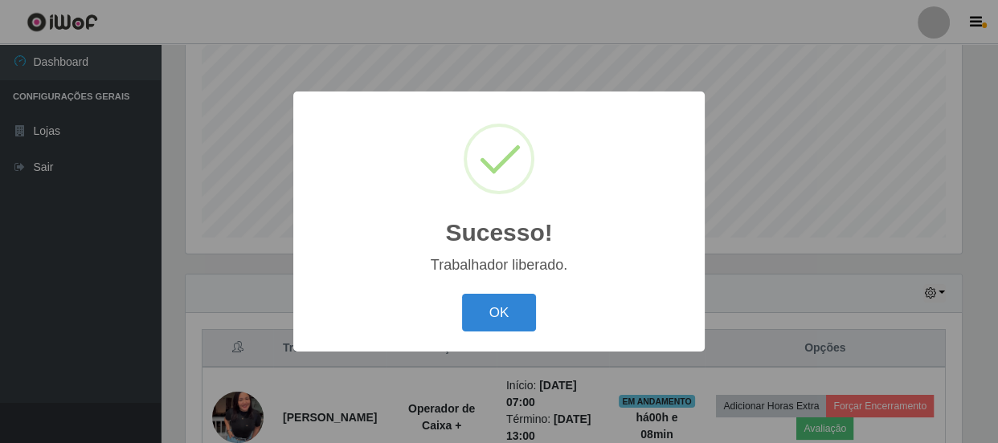
click at [462, 294] on button "OK" at bounding box center [499, 313] width 75 height 38
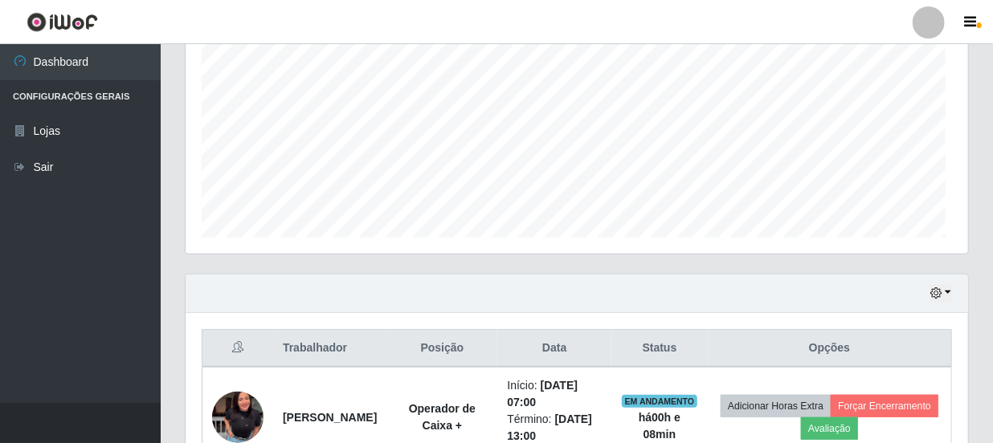
scroll to position [333, 782]
